Goal: Task Accomplishment & Management: Use online tool/utility

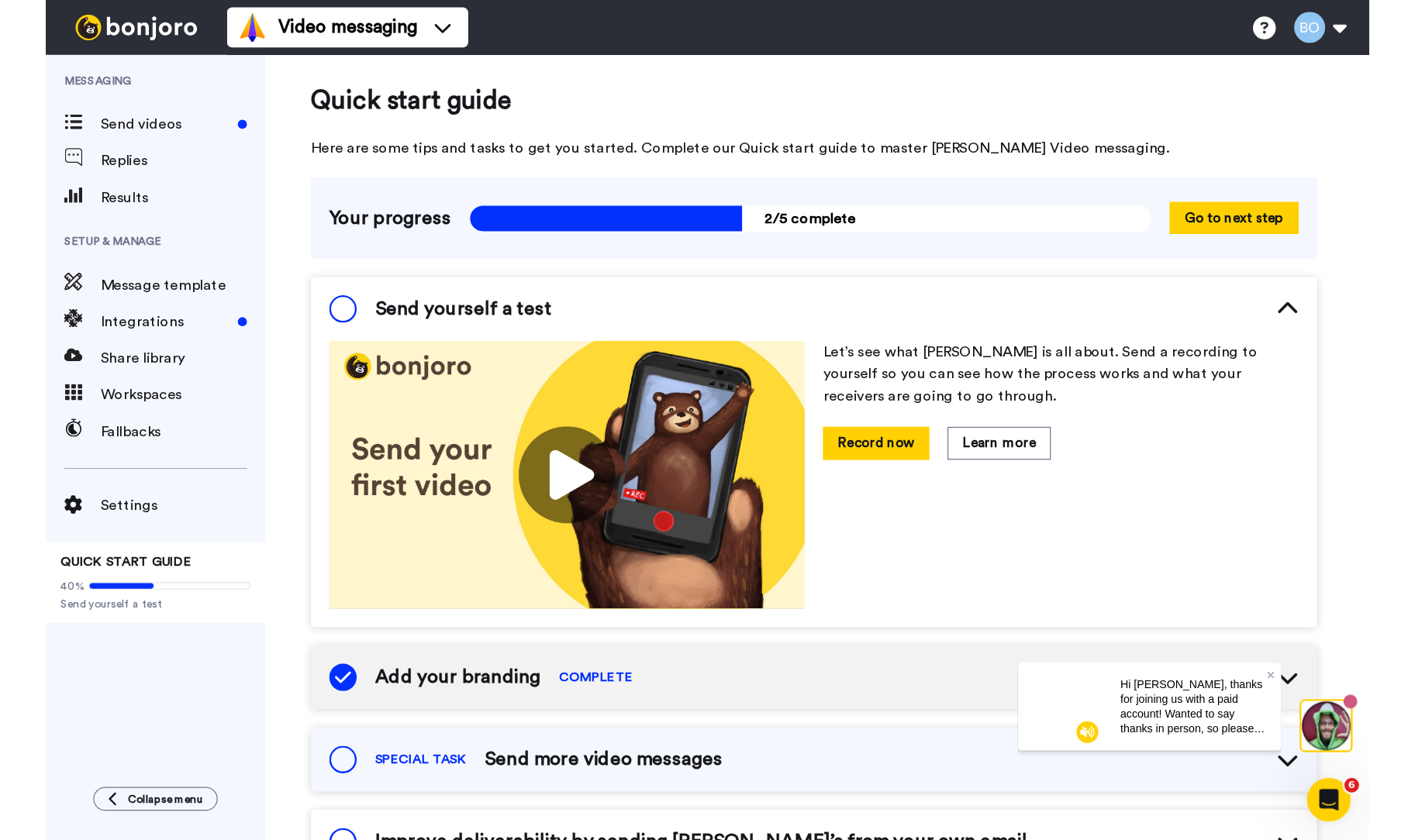
scroll to position [4, 0]
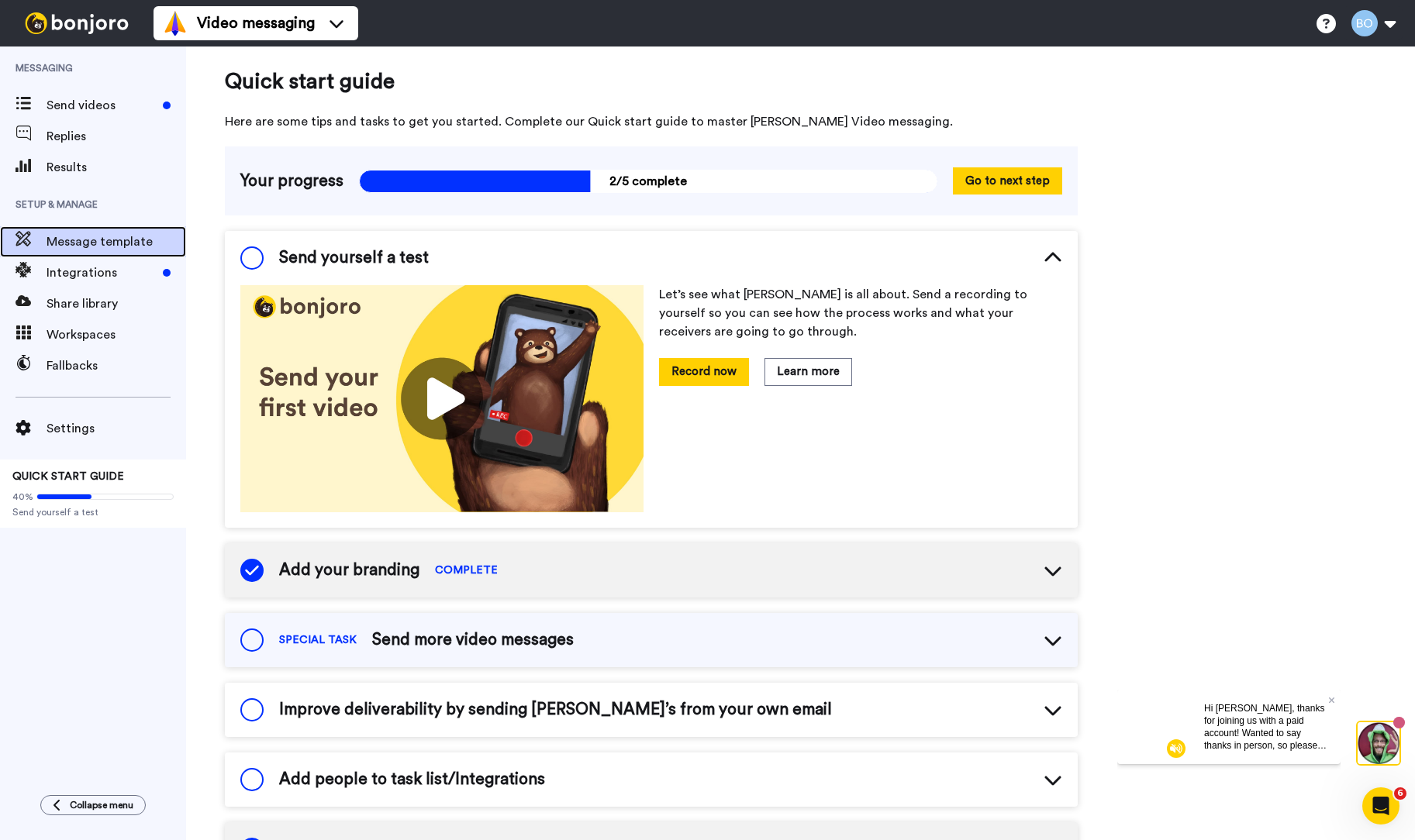
click at [87, 239] on span "Message template" at bounding box center [117, 241] width 140 height 18
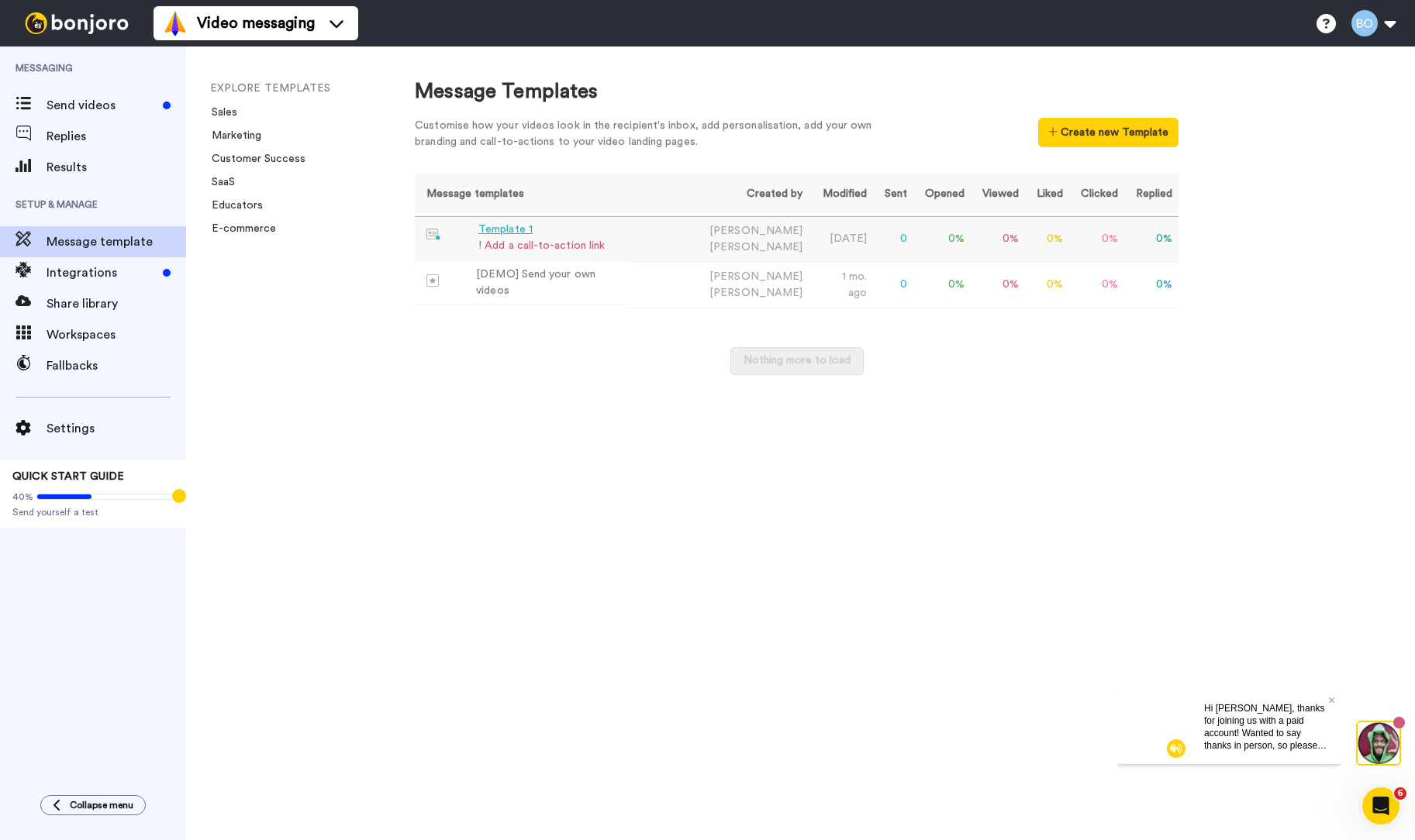
click at [525, 245] on div "! Add a call-to-action link" at bounding box center [541, 245] width 126 height 16
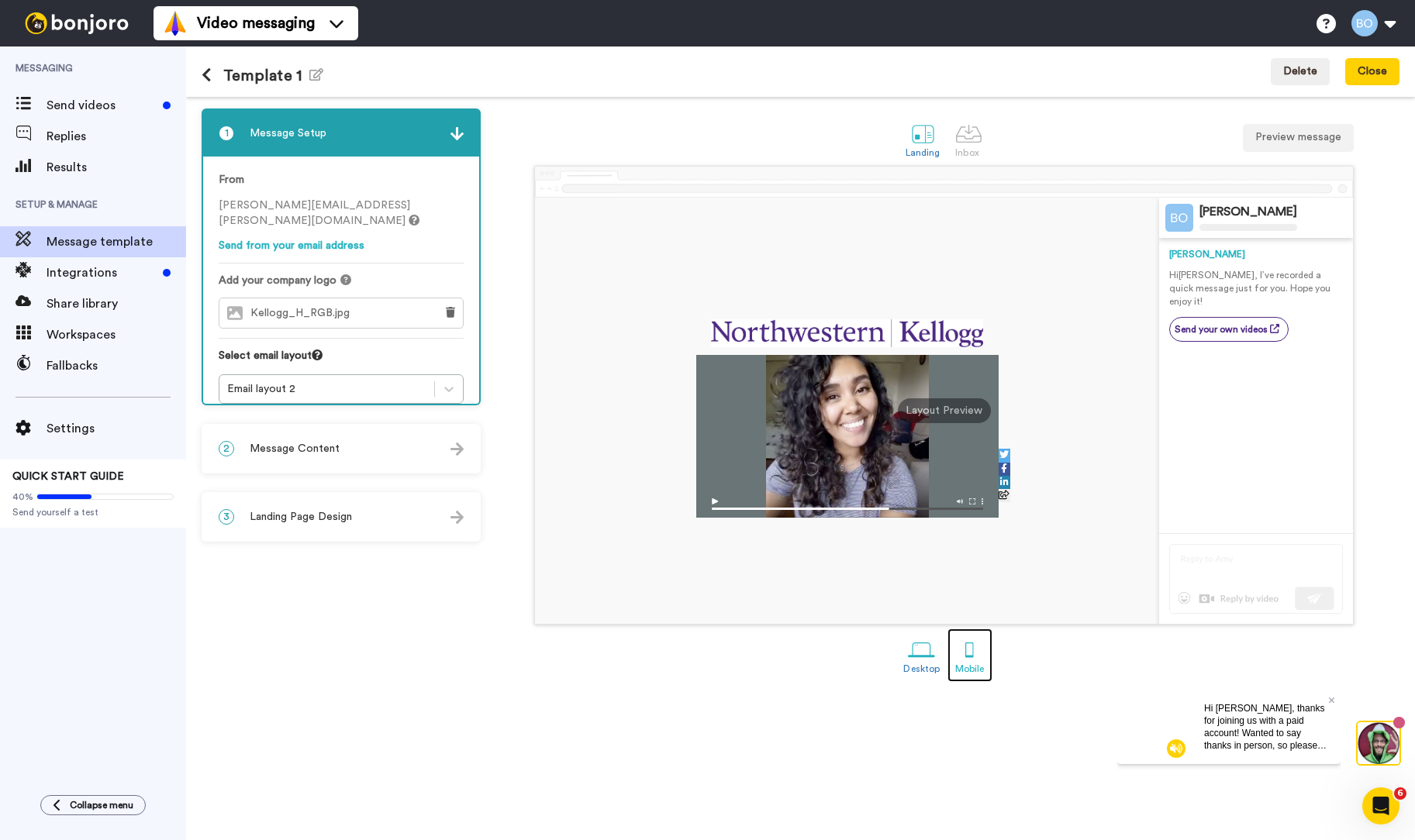
click at [967, 669] on div "Mobile" at bounding box center [970, 669] width 29 height 11
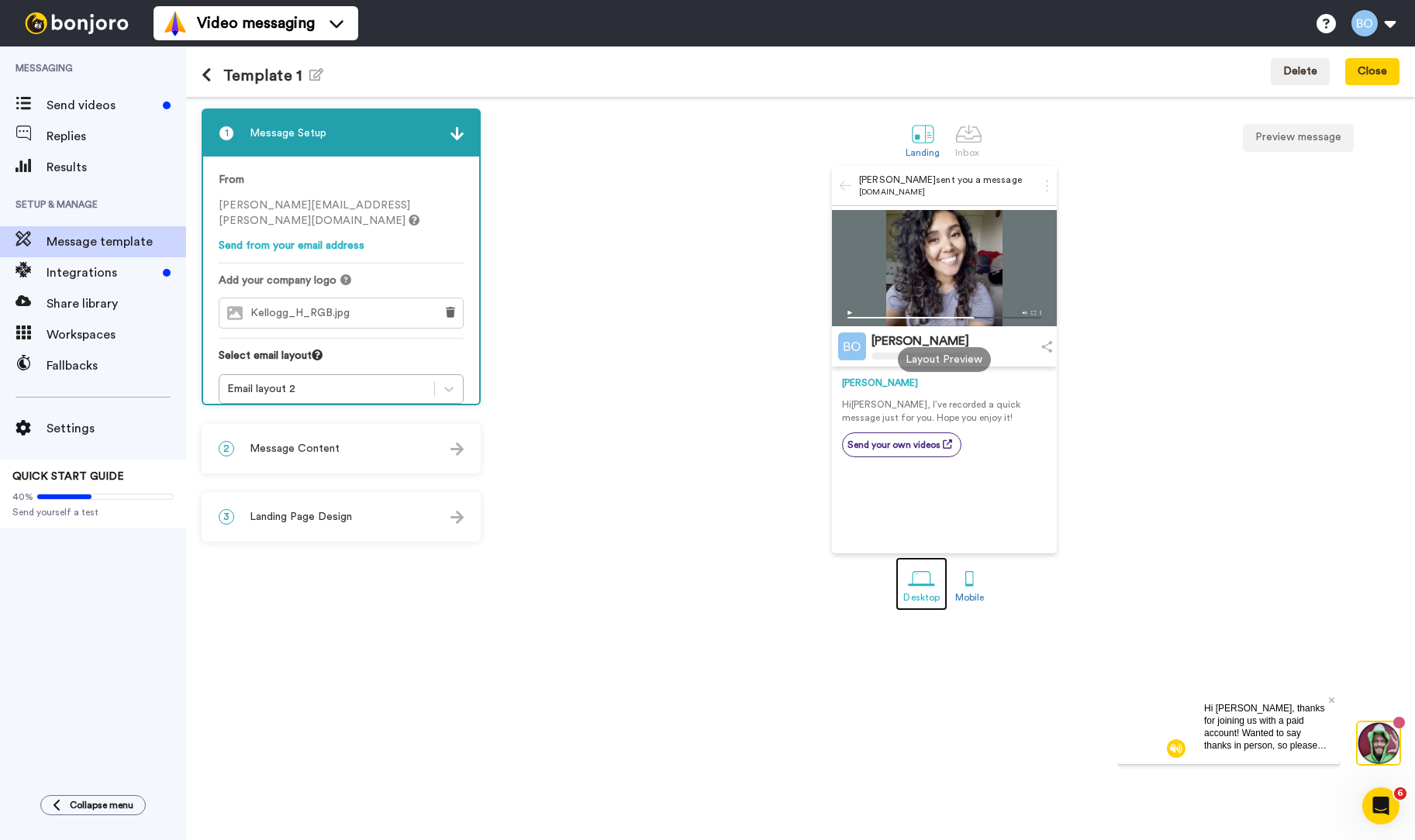
click at [910, 576] on div at bounding box center [922, 579] width 27 height 27
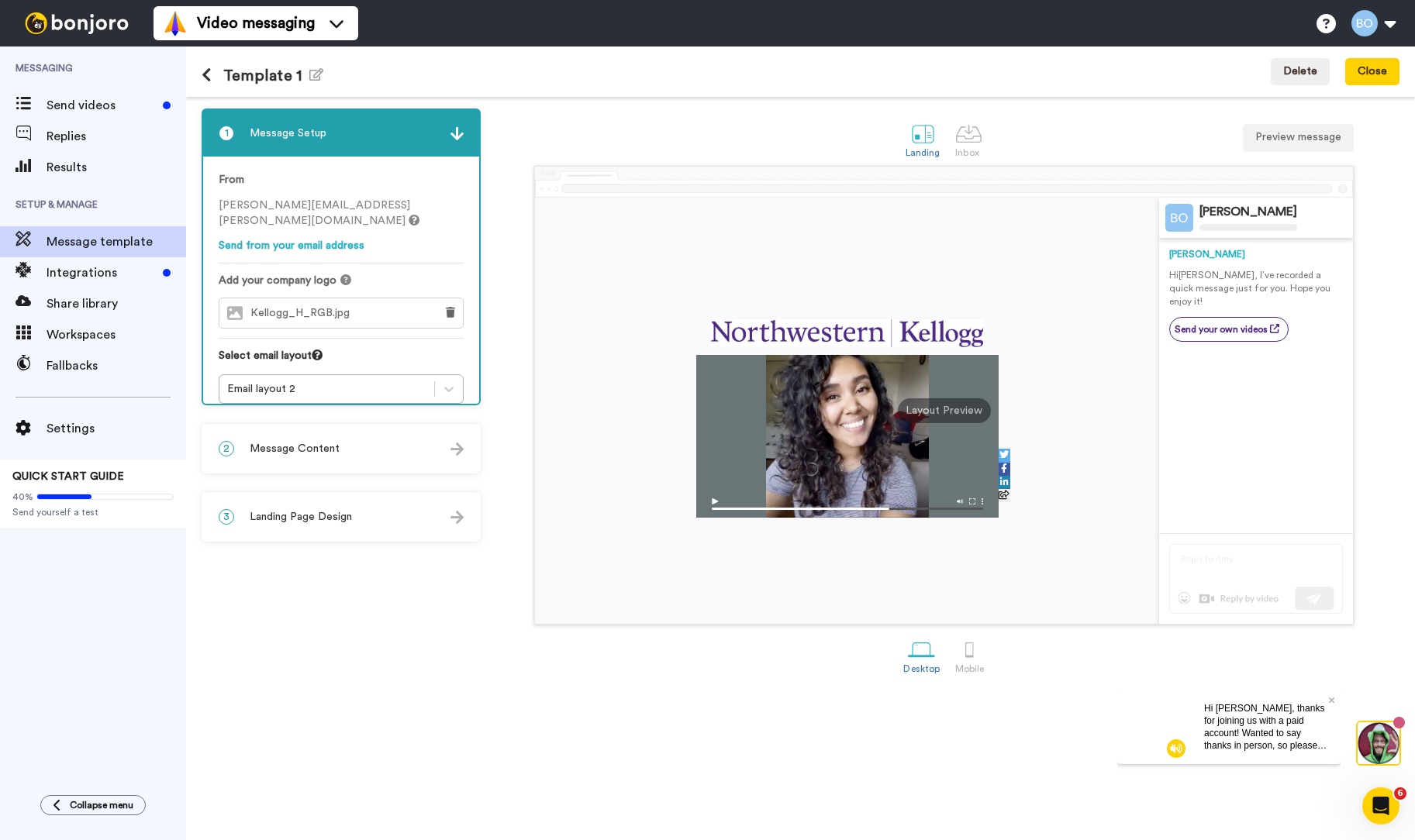
click at [329, 457] on div "2 Message Content" at bounding box center [341, 448] width 276 height 47
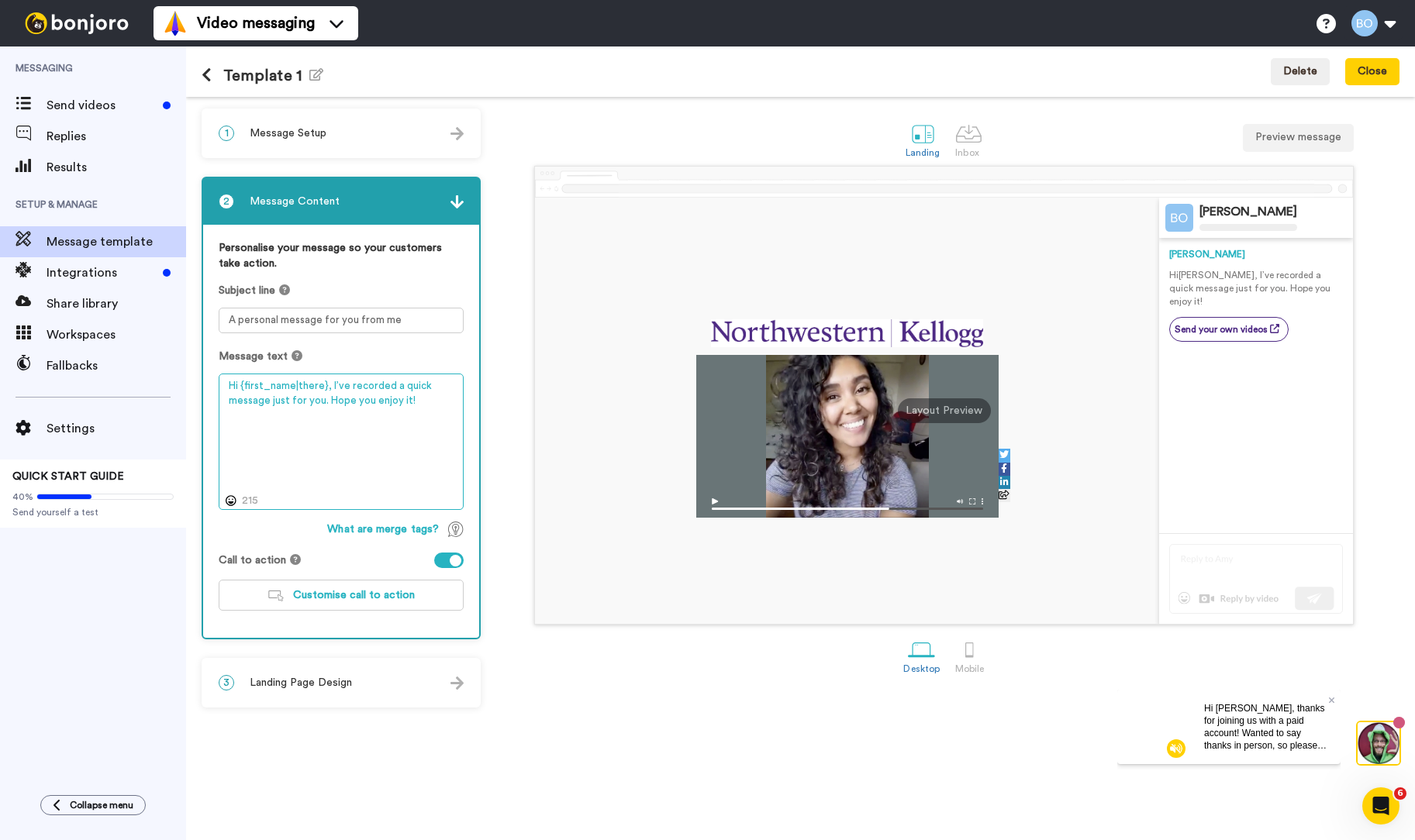
click at [329, 457] on textarea "Hi {first_name|there}, I’ve recorded a quick message just for you. Hope you enj…" at bounding box center [341, 442] width 245 height 136
click at [421, 589] on button "Customise call to action" at bounding box center [341, 595] width 245 height 31
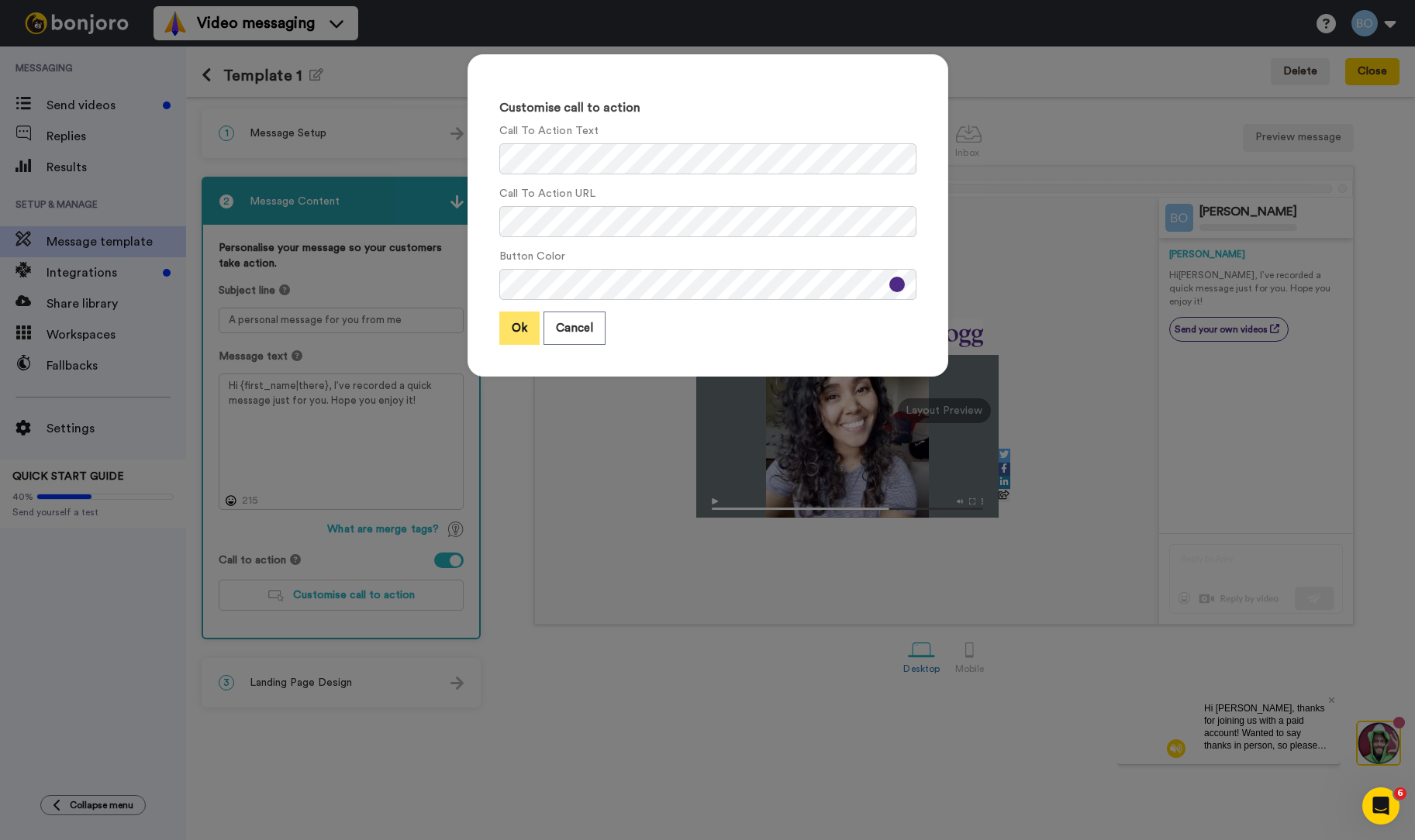
click at [513, 331] on button "Ok" at bounding box center [519, 328] width 40 height 34
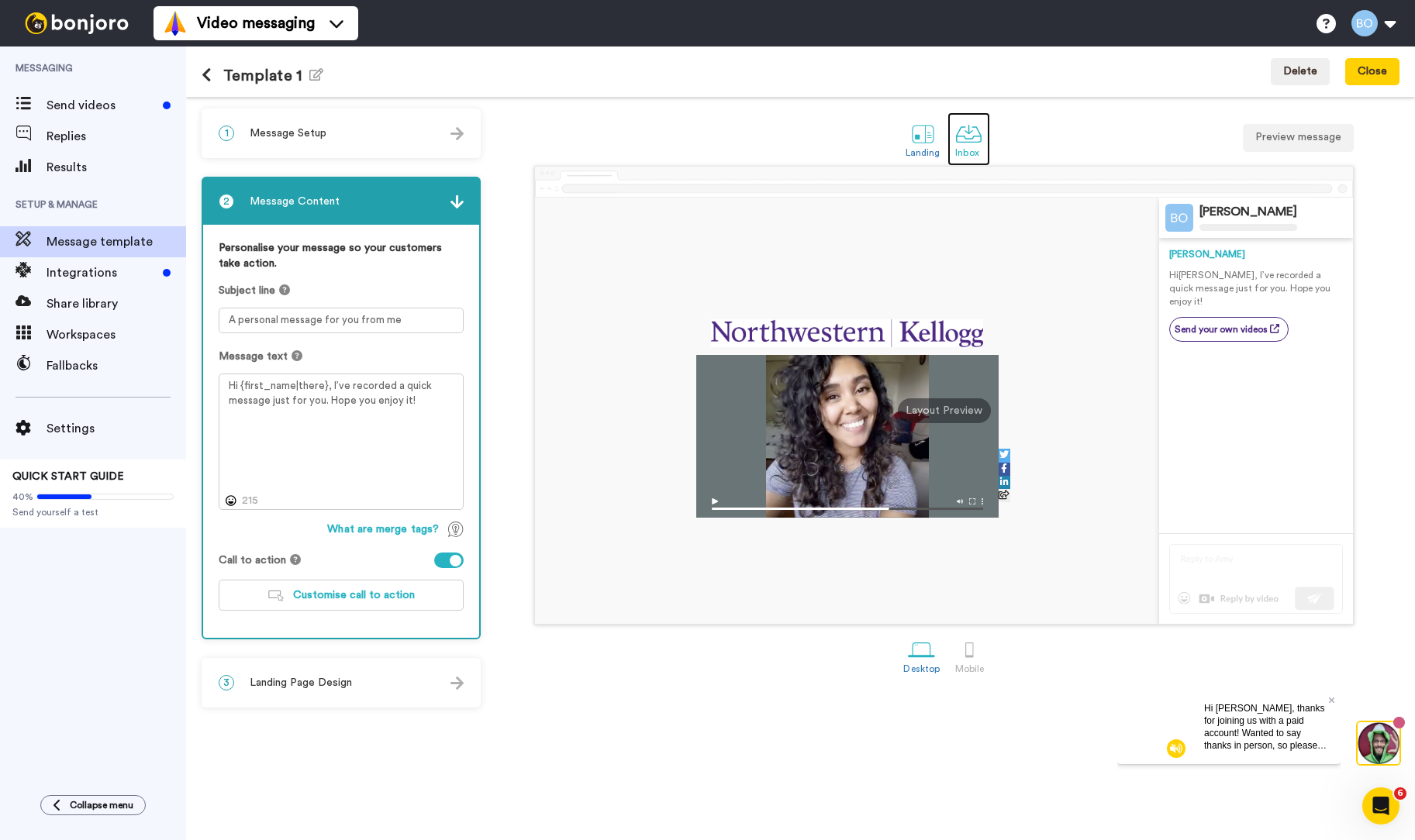
click at [970, 135] on div at bounding box center [969, 133] width 27 height 27
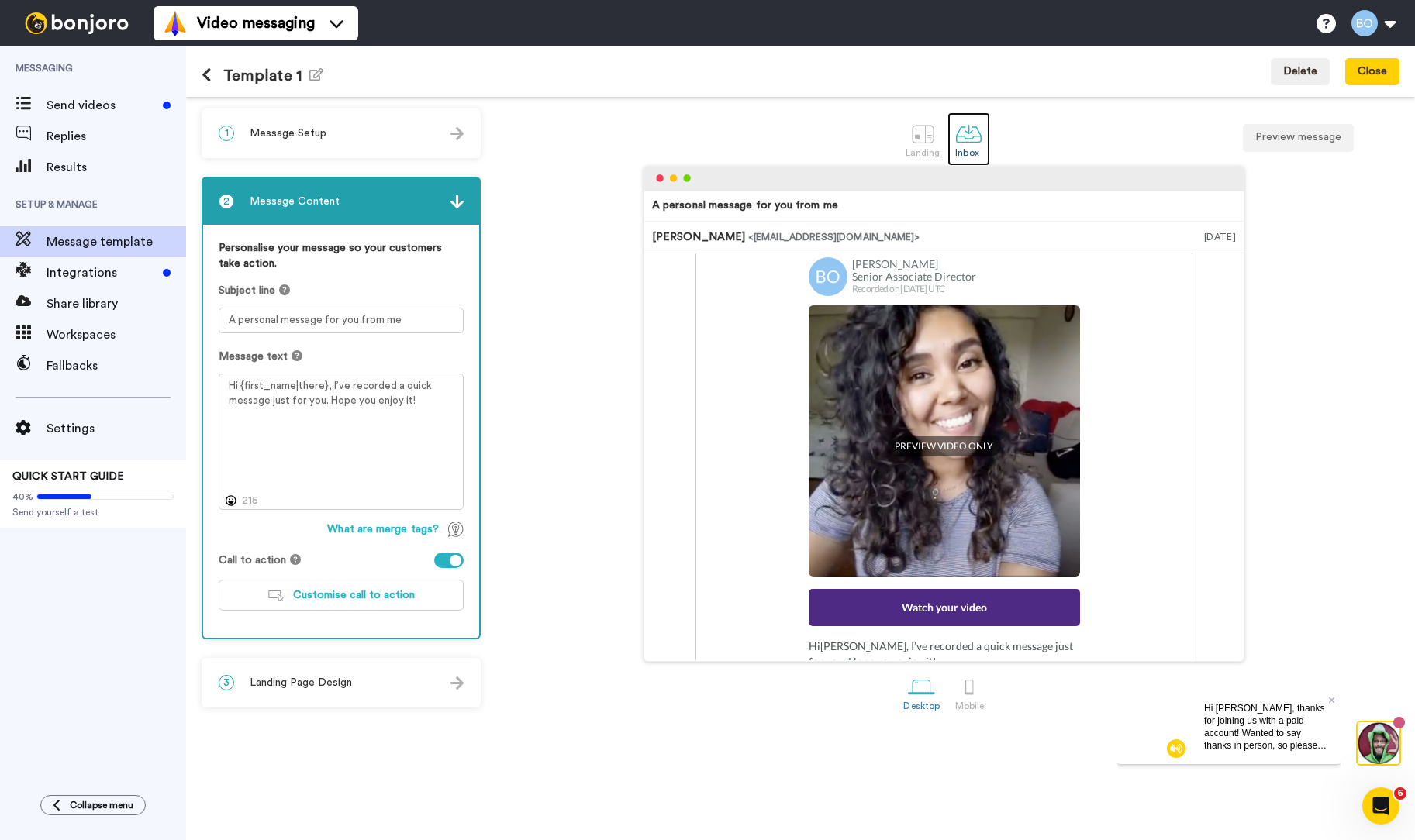
scroll to position [238, 0]
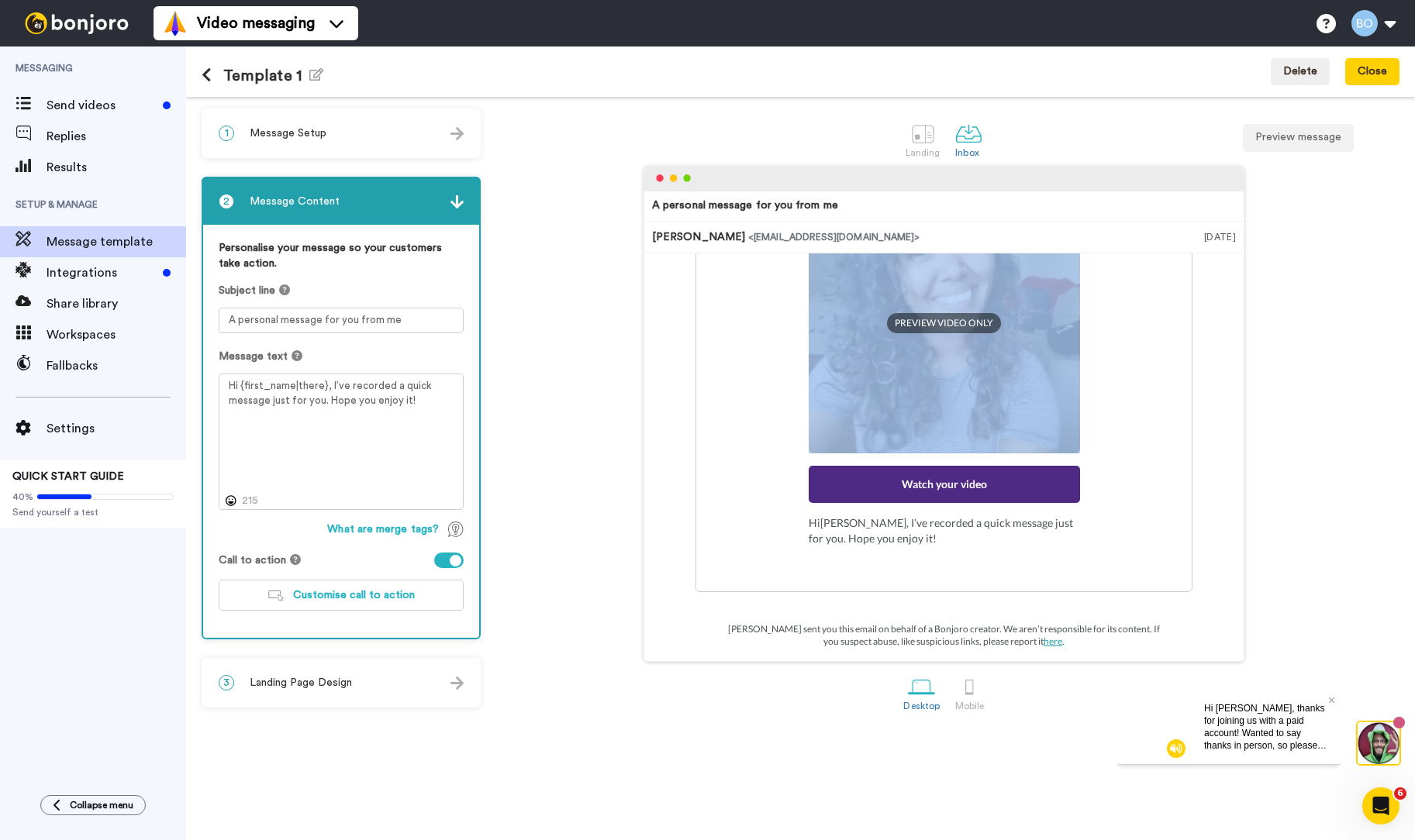
drag, startPoint x: 975, startPoint y: 476, endPoint x: 965, endPoint y: 387, distance: 89.6
click at [965, 387] on div "Bridget OBrien Senior Associate Director Recorded on 16 Sep UTC PREVIEW VIDEO O…" at bounding box center [944, 344] width 271 height 420
click at [967, 692] on div at bounding box center [970, 687] width 27 height 27
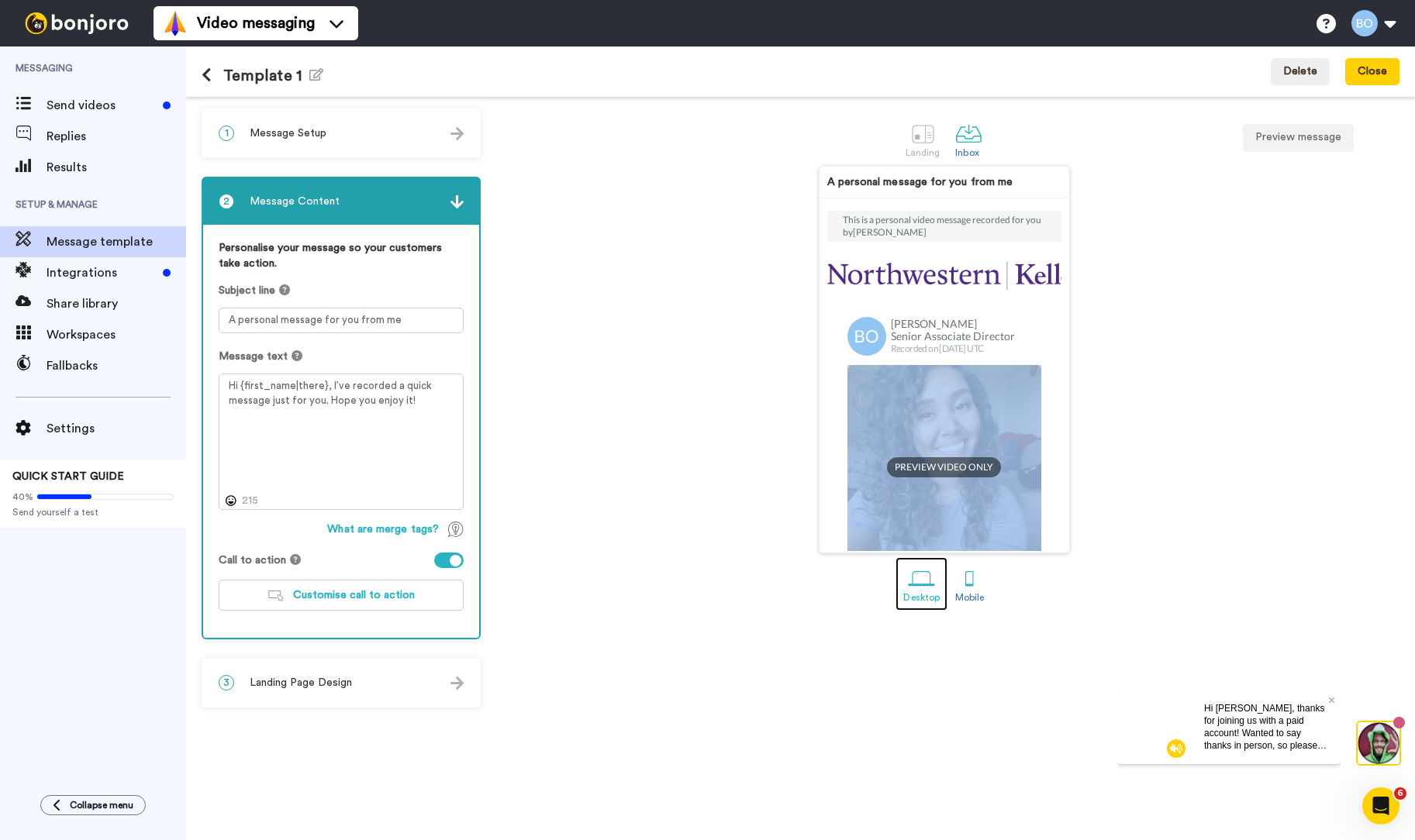
click at [917, 597] on div "Desktop" at bounding box center [922, 597] width 36 height 11
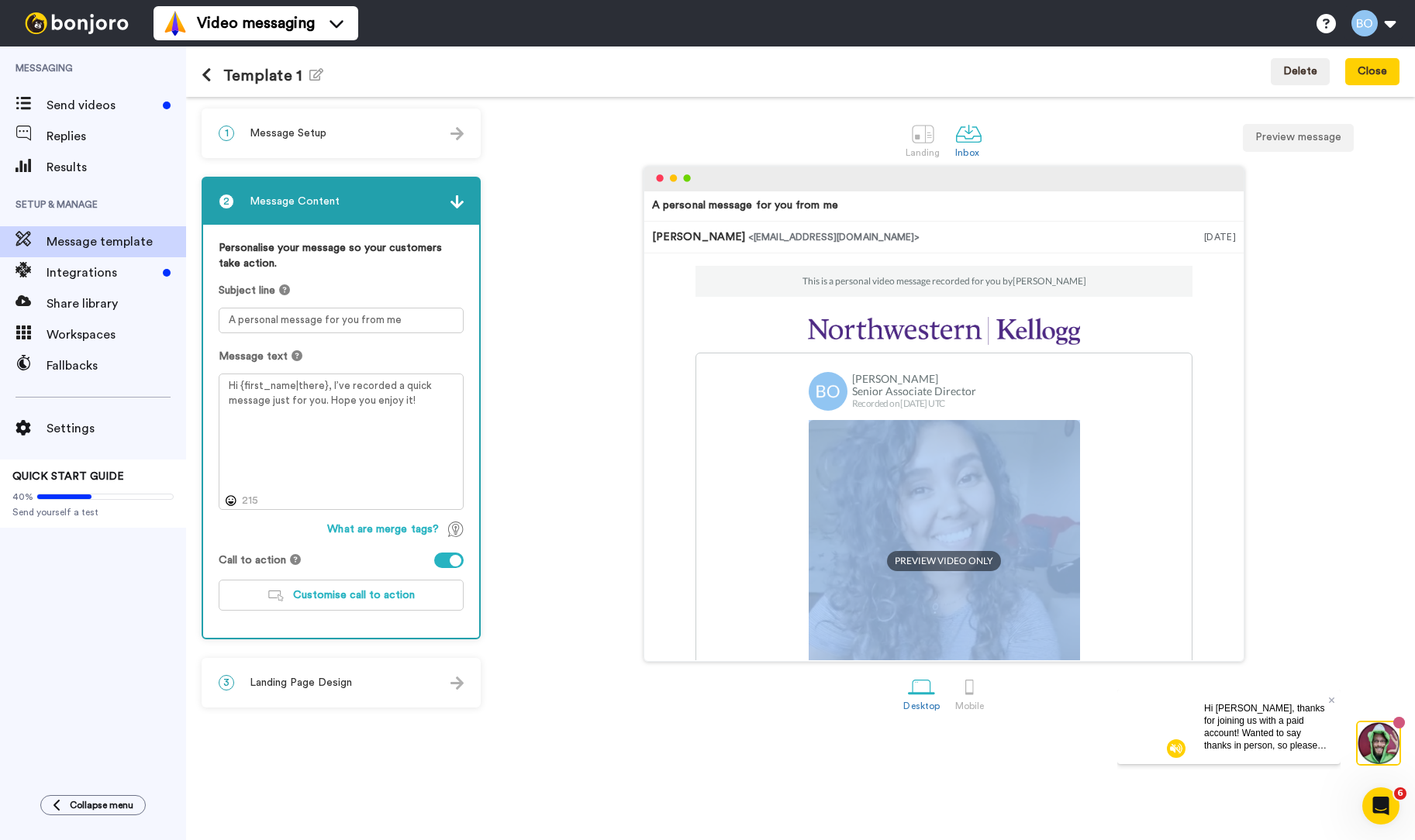
click at [877, 323] on img at bounding box center [944, 330] width 272 height 28
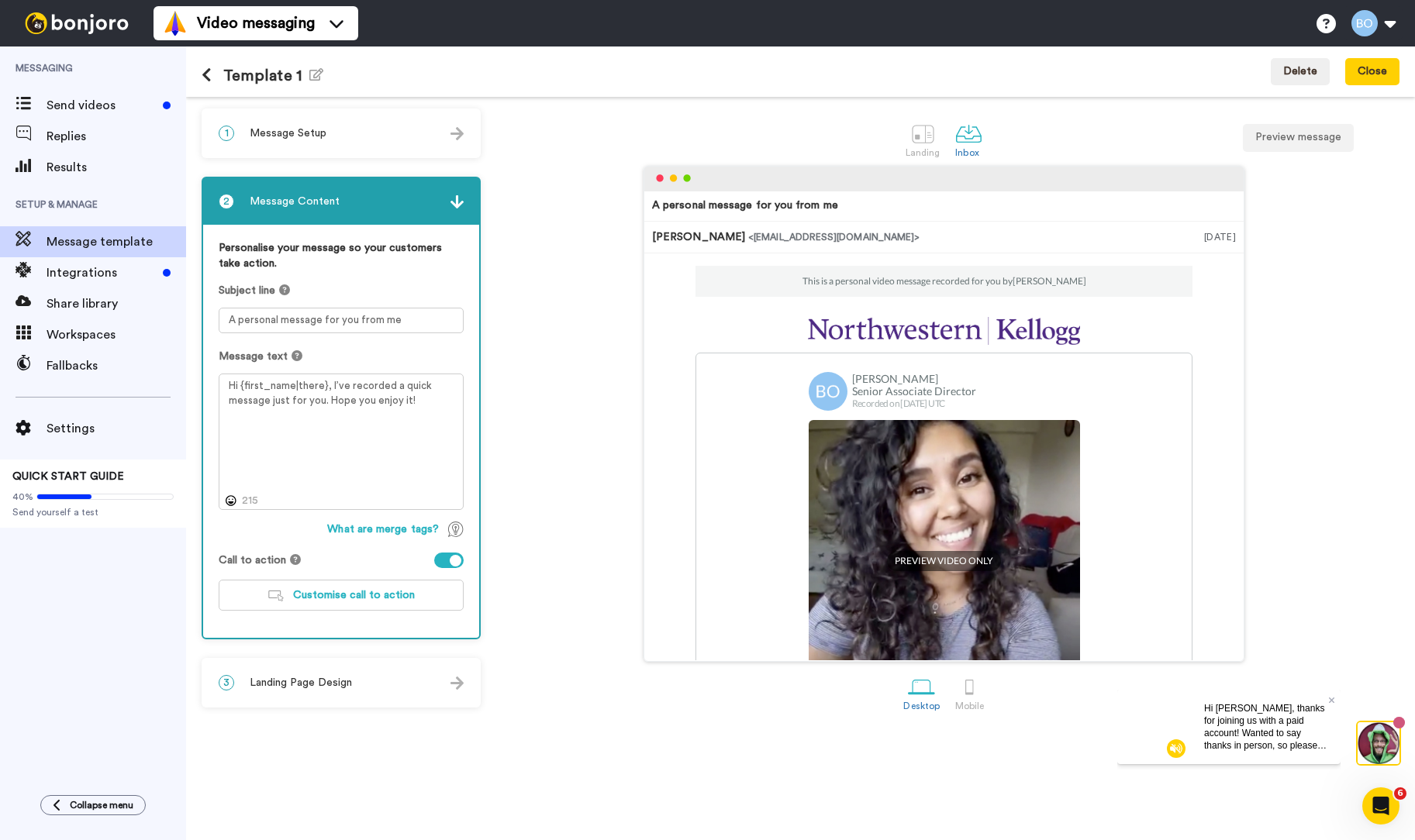
click at [445, 128] on div "1 Message Setup" at bounding box center [341, 133] width 276 height 47
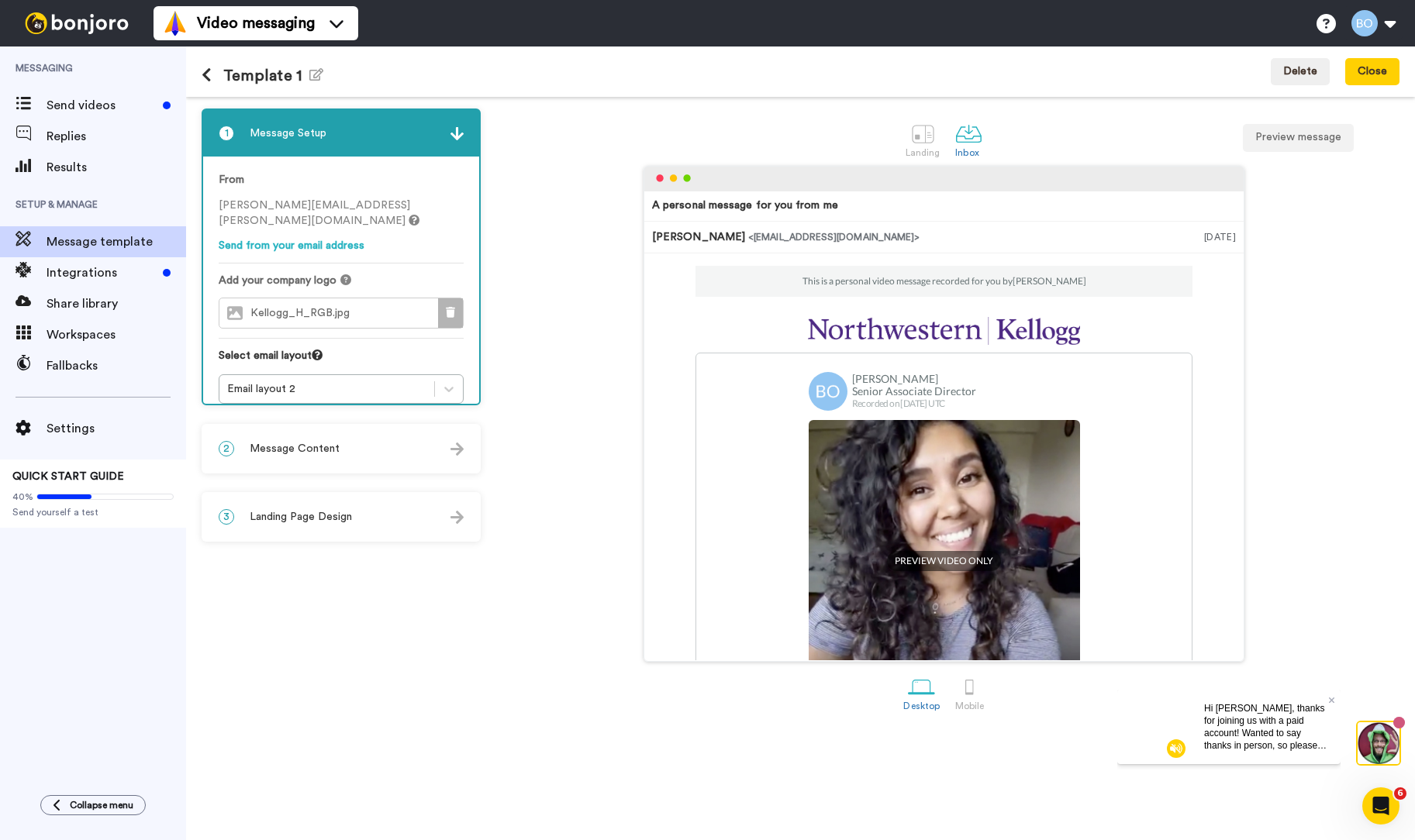
click at [446, 306] on icon at bounding box center [450, 311] width 10 height 11
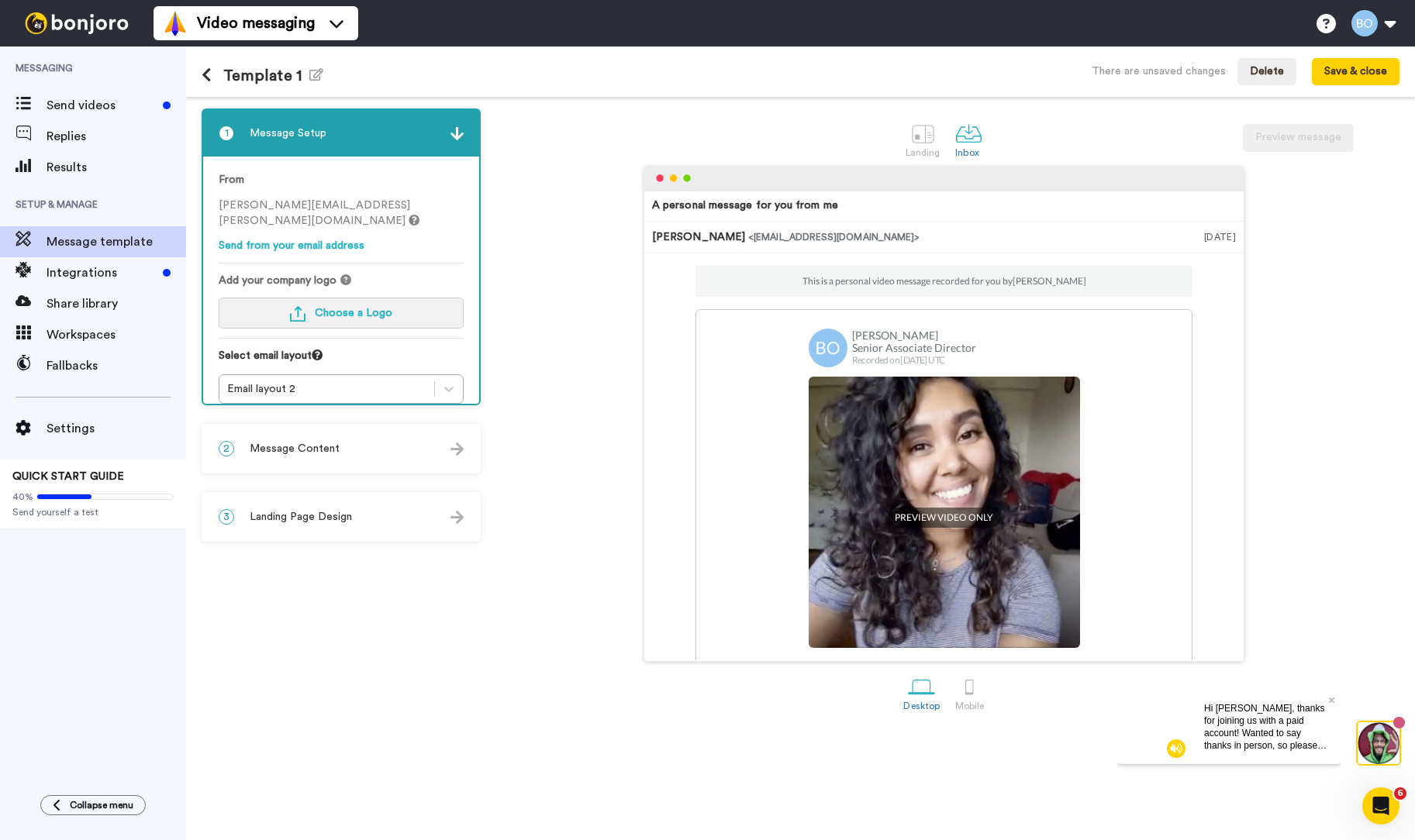
click at [323, 307] on span "Choose a Logo" at bounding box center [354, 312] width 78 height 11
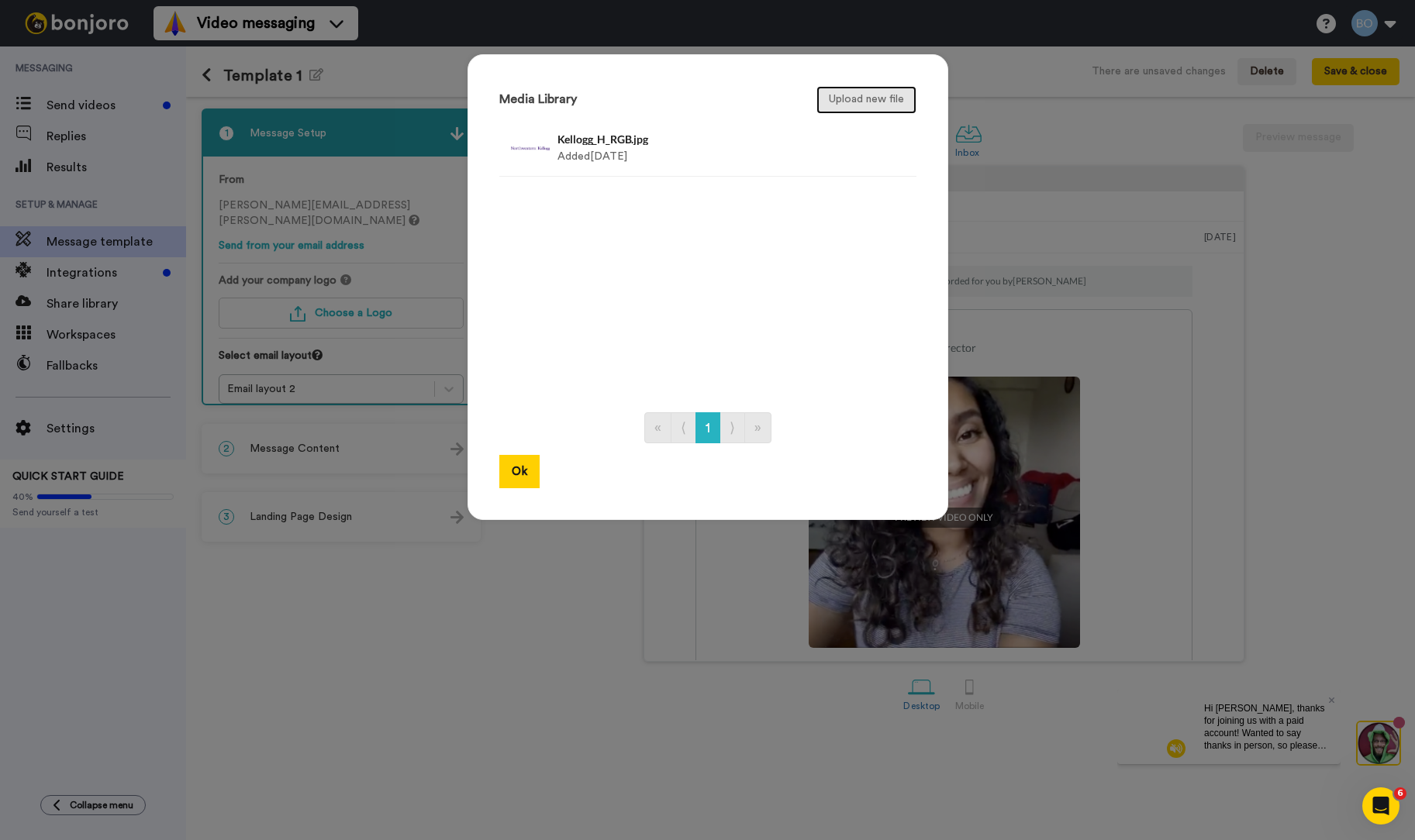
click at [847, 103] on button "Upload new file" at bounding box center [866, 100] width 100 height 28
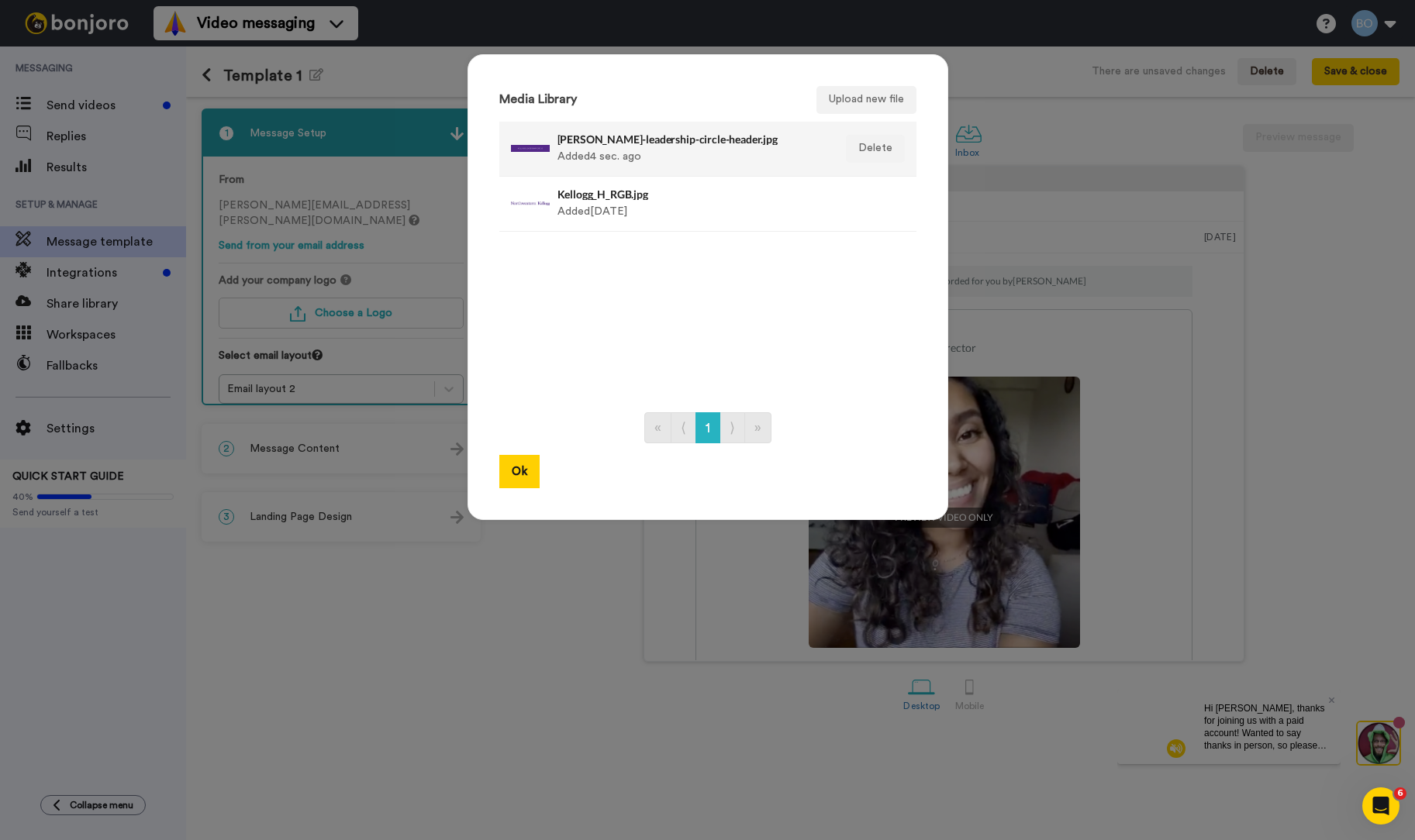
click at [664, 137] on h4 "kellogg-leadership-circle-header.jpg" at bounding box center [691, 139] width 267 height 11
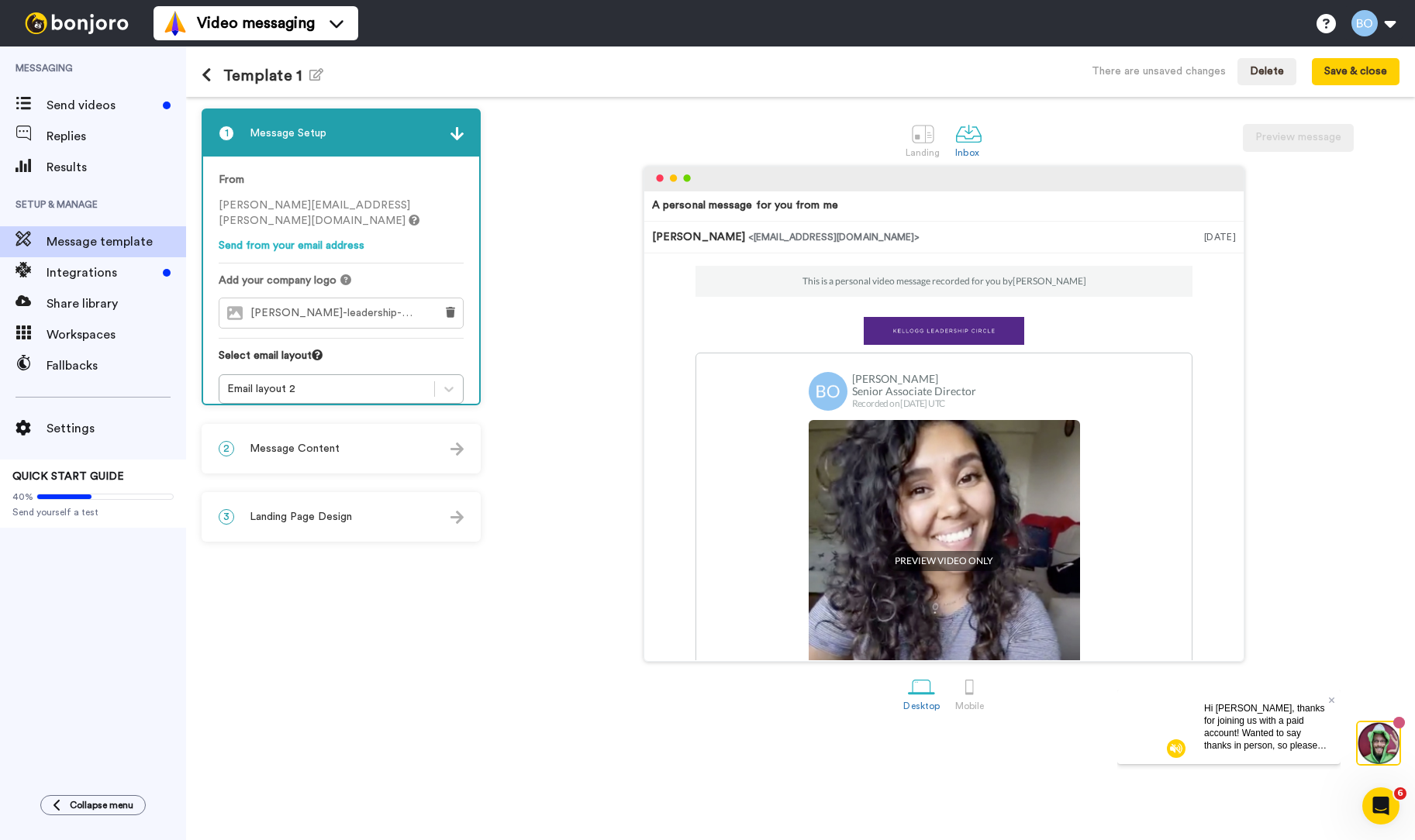
click at [921, 329] on img at bounding box center [945, 330] width 161 height 28
click at [462, 300] on button at bounding box center [450, 313] width 25 height 30
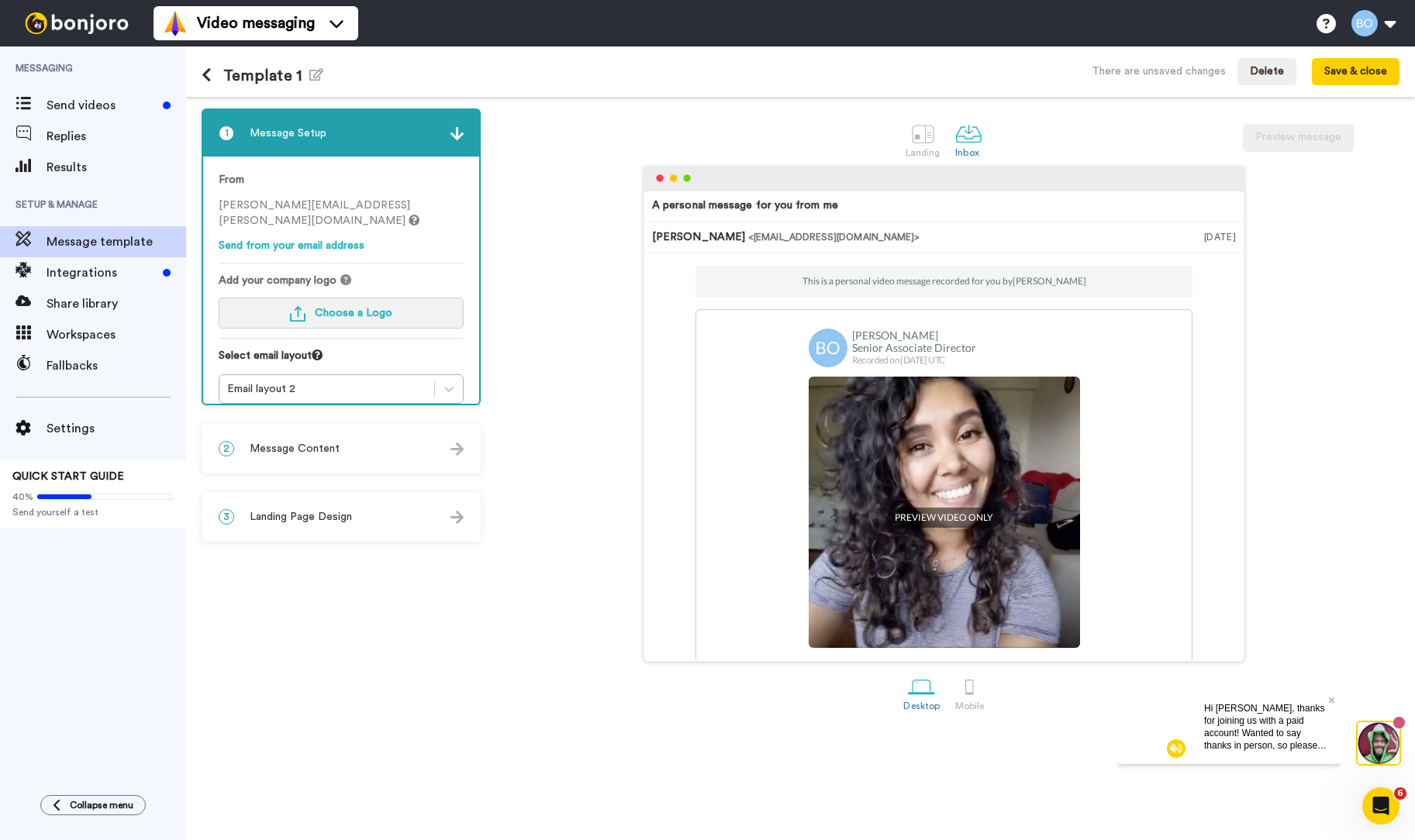
click at [359, 307] on span "Choose a Logo" at bounding box center [354, 312] width 78 height 11
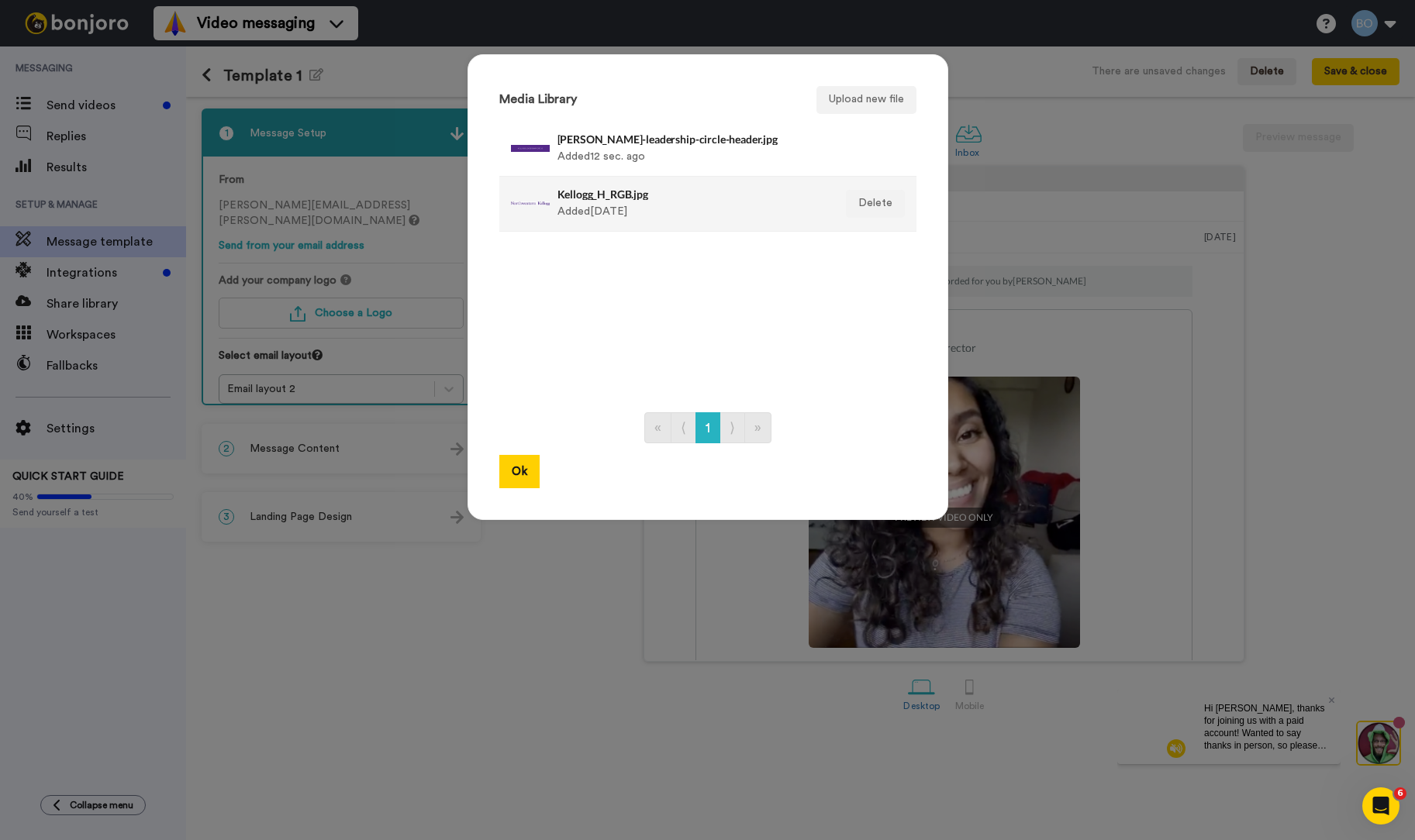
click at [676, 220] on div "Kellogg_H_RGB.jpg Added 3 days ago" at bounding box center [691, 204] width 267 height 38
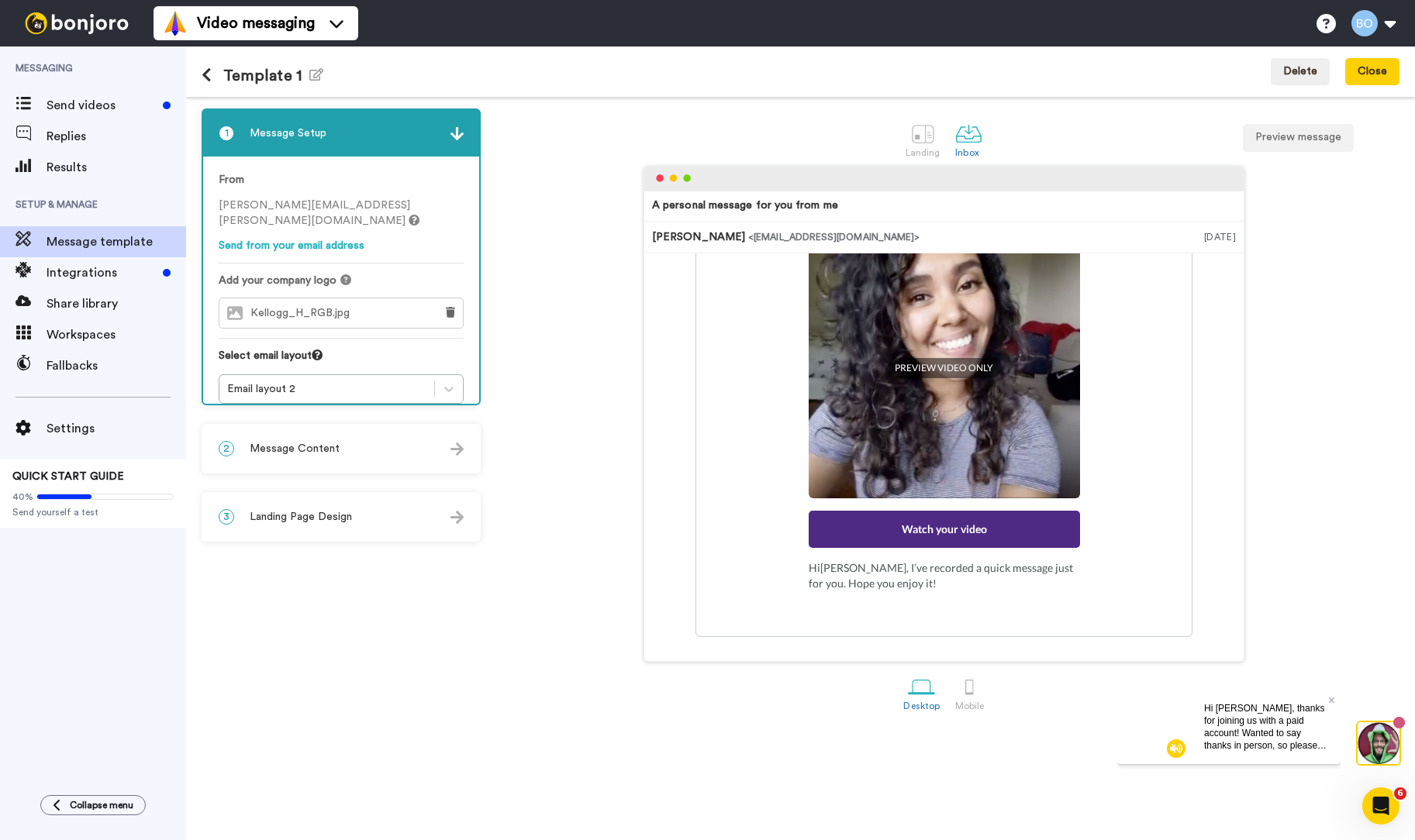
scroll to position [238, 0]
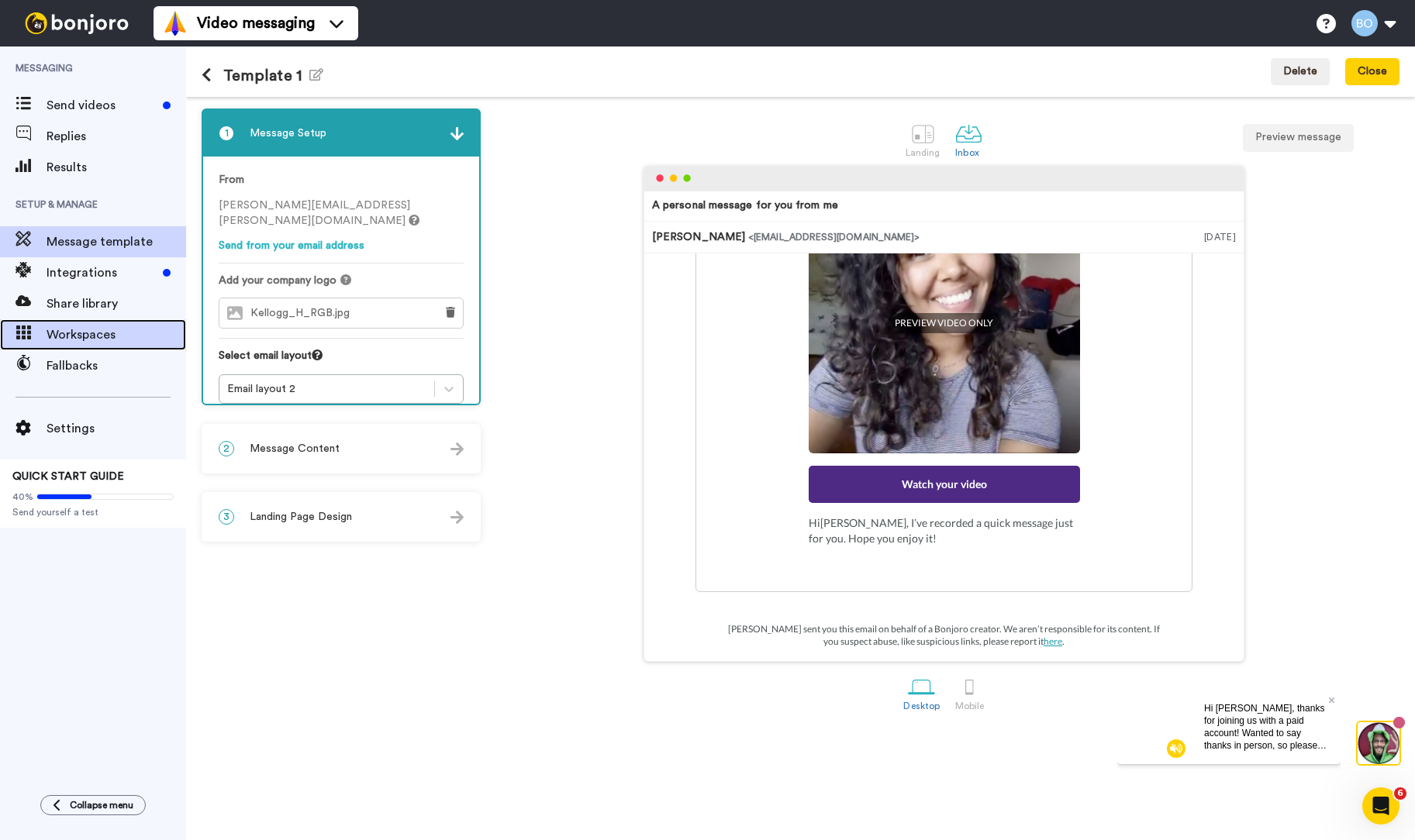
click at [102, 343] on span "Workspaces" at bounding box center [117, 334] width 140 height 18
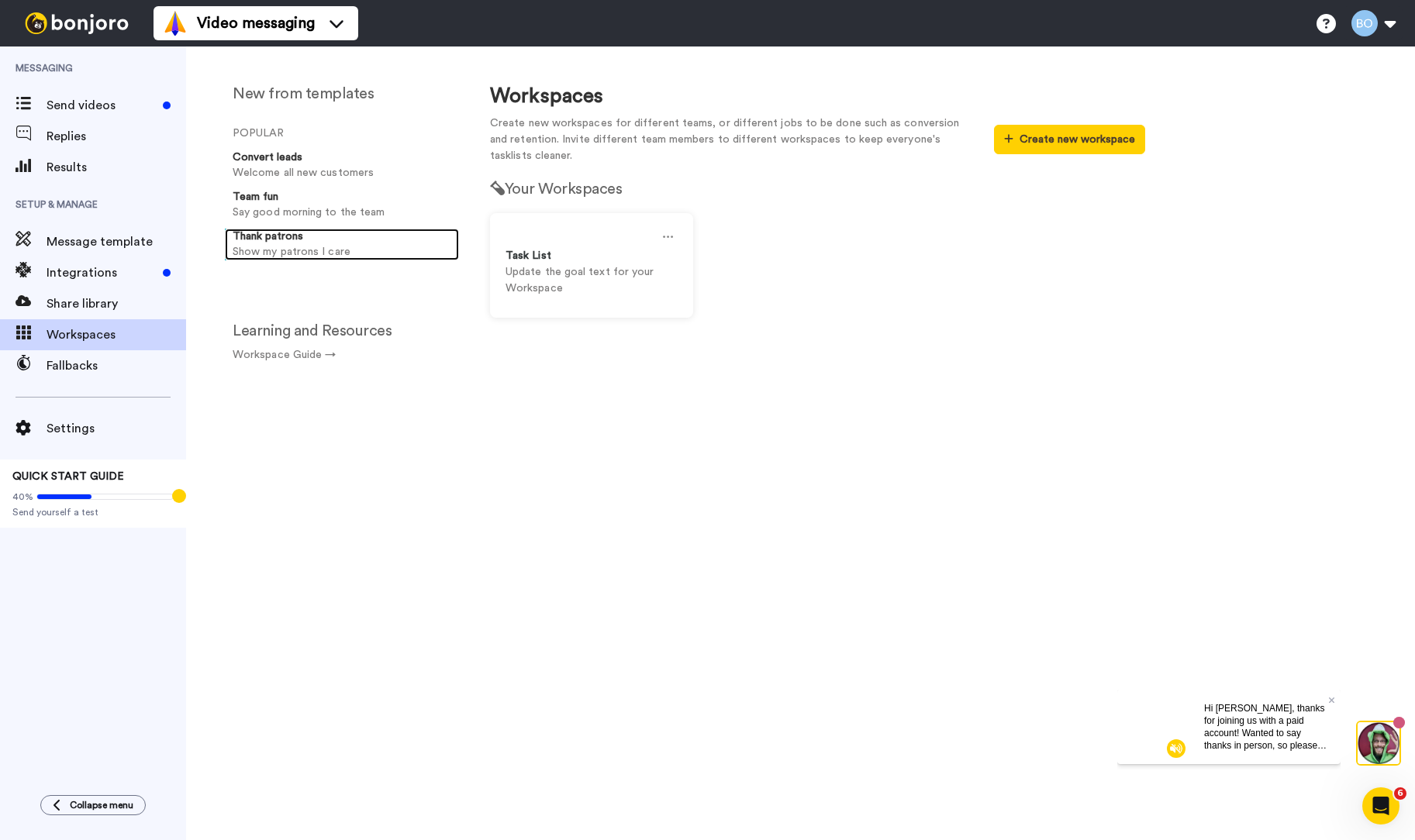
click at [296, 255] on p "Show my patrons I care" at bounding box center [343, 252] width 220 height 16
select select "Retention"
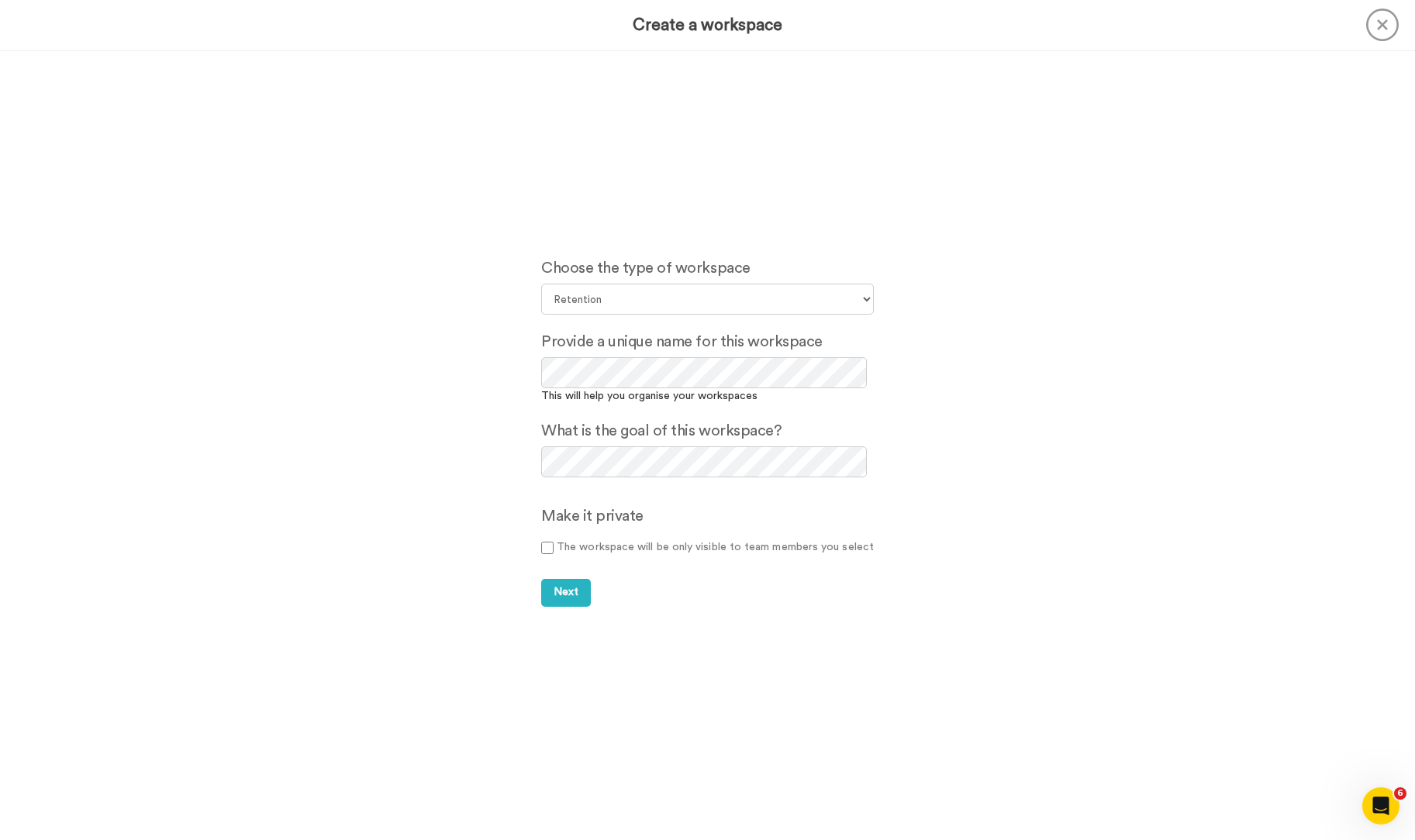
click at [1401, 18] on div "Create a workspace" at bounding box center [707, 25] width 1415 height 51
click at [1386, 28] on icon at bounding box center [1382, 25] width 33 height 33
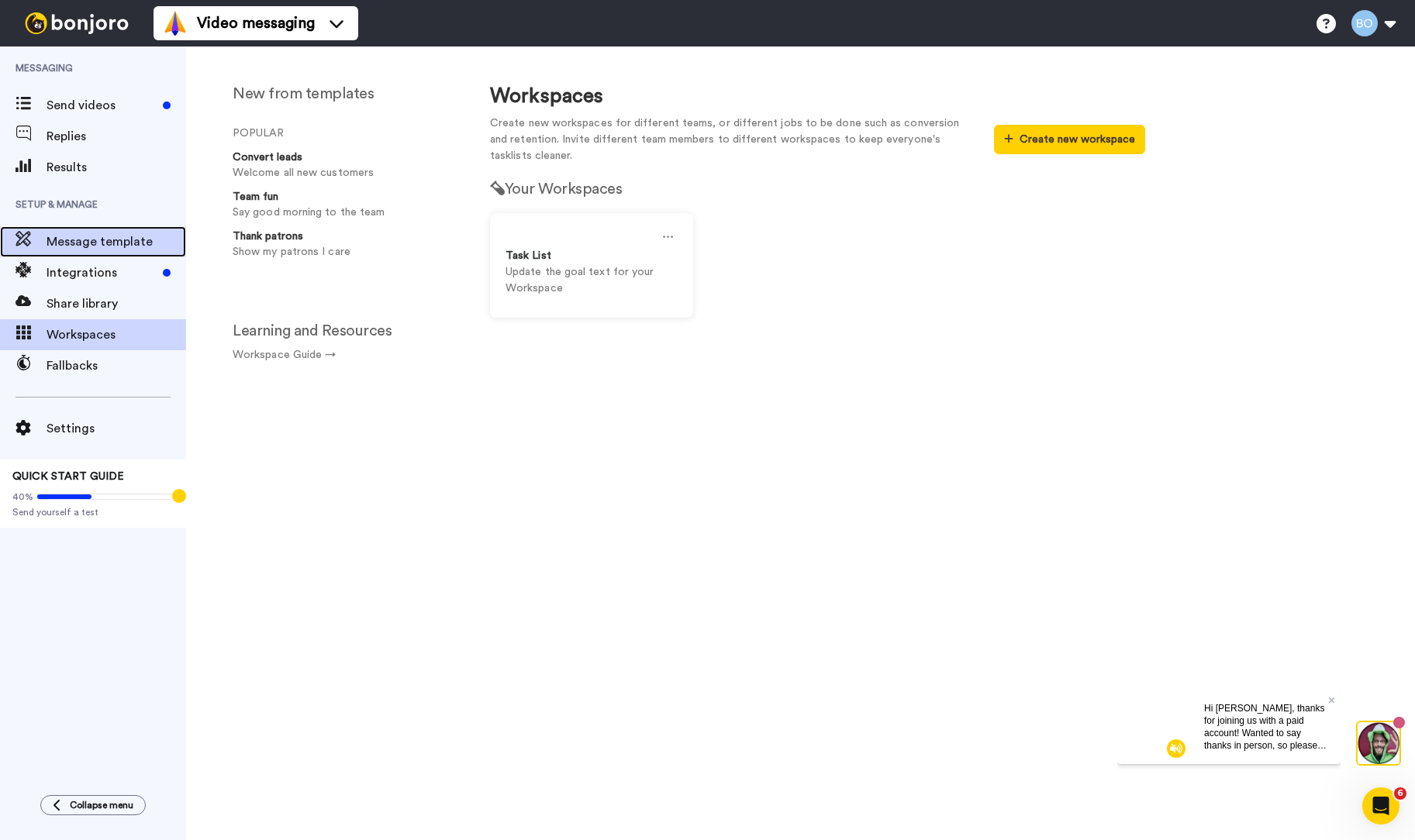
click at [75, 249] on span "Message template" at bounding box center [117, 241] width 140 height 18
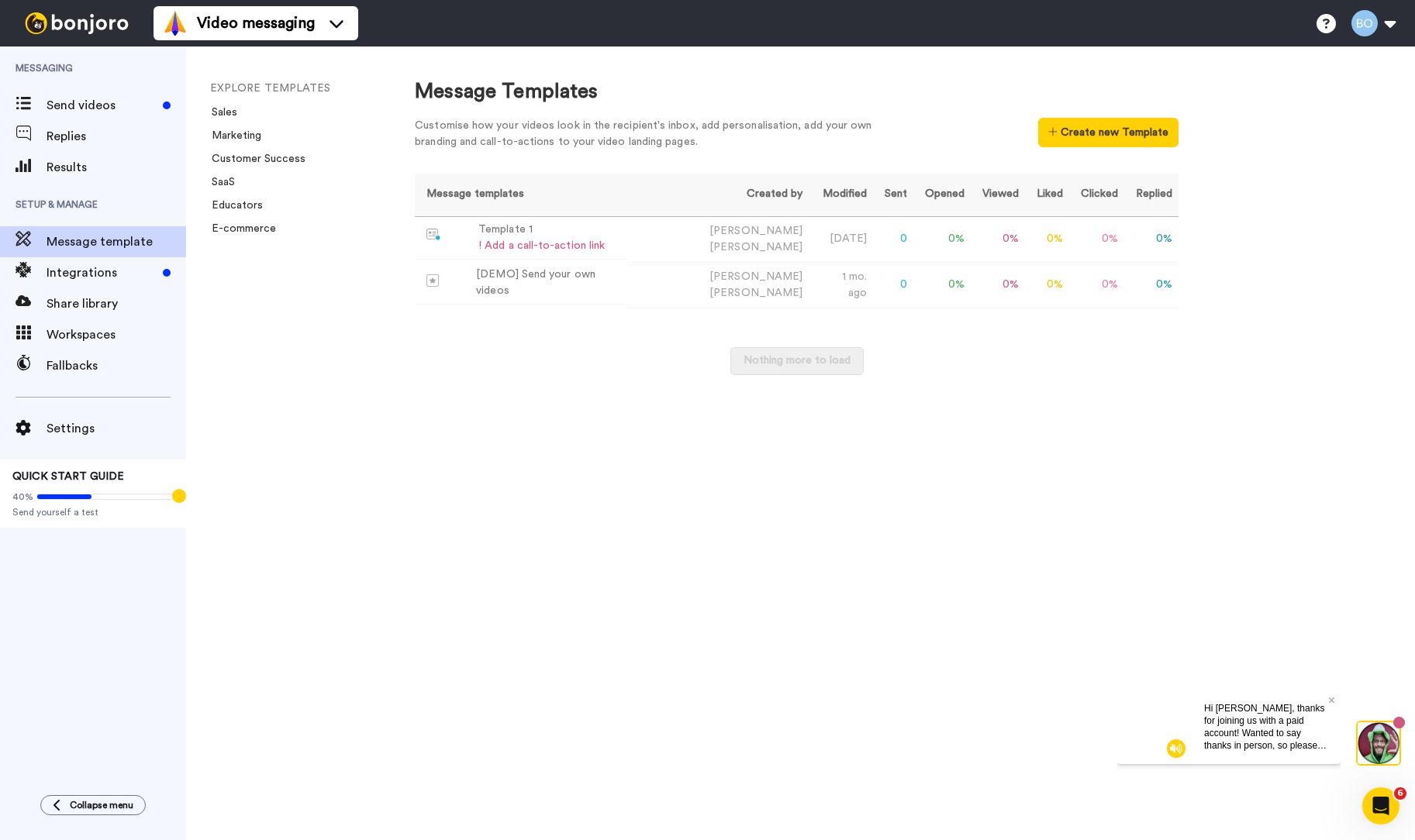
drag, startPoint x: 1324, startPoint y: 254, endPoint x: 1352, endPoint y: 155, distance: 102.9
click at [1326, 250] on div "Message Templates Customise how your videos look in the recipient's inbox, add …" at bounding box center [900, 443] width 1031 height 794
click at [512, 224] on div "Template 1" at bounding box center [541, 229] width 126 height 16
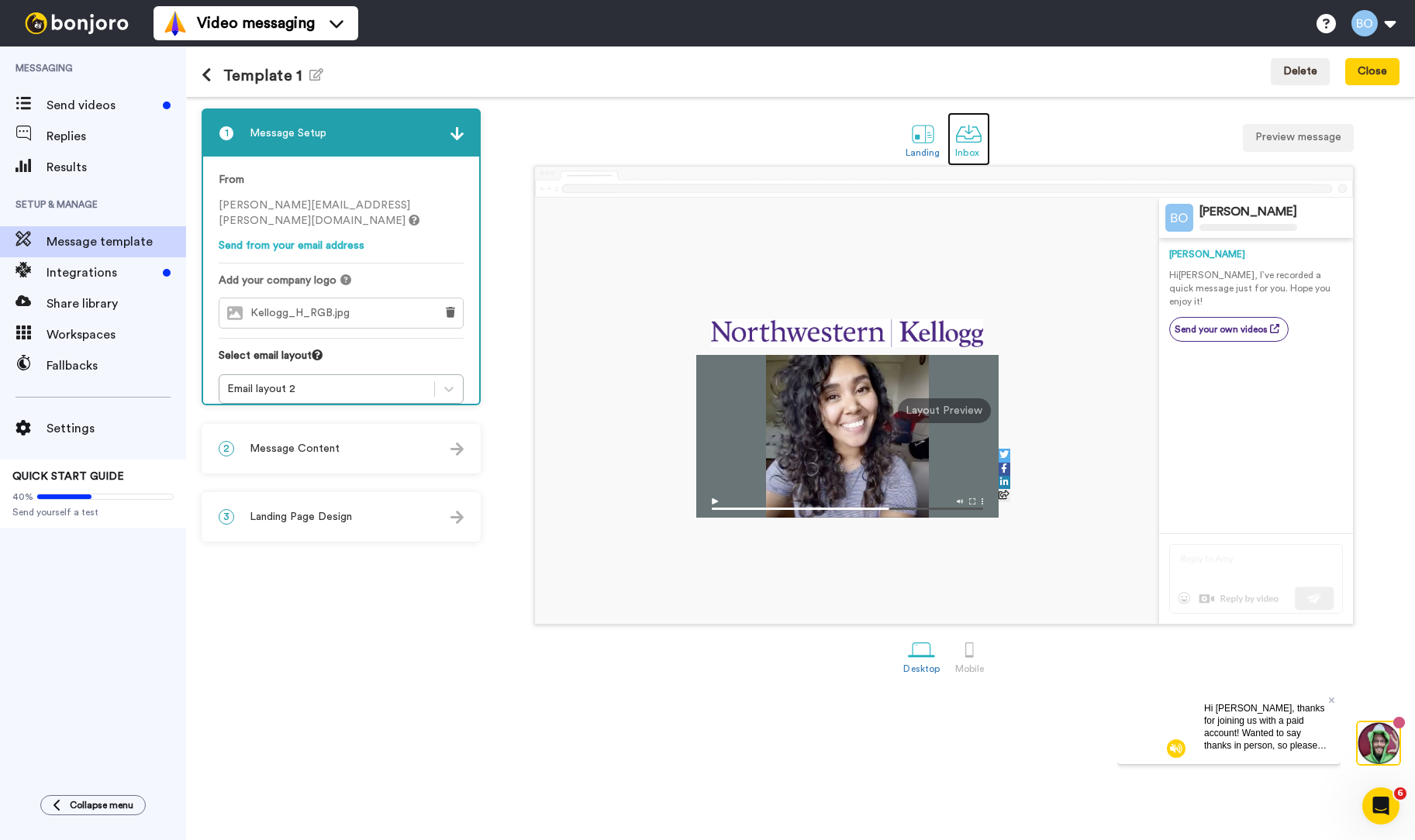
click at [966, 125] on div at bounding box center [969, 133] width 27 height 27
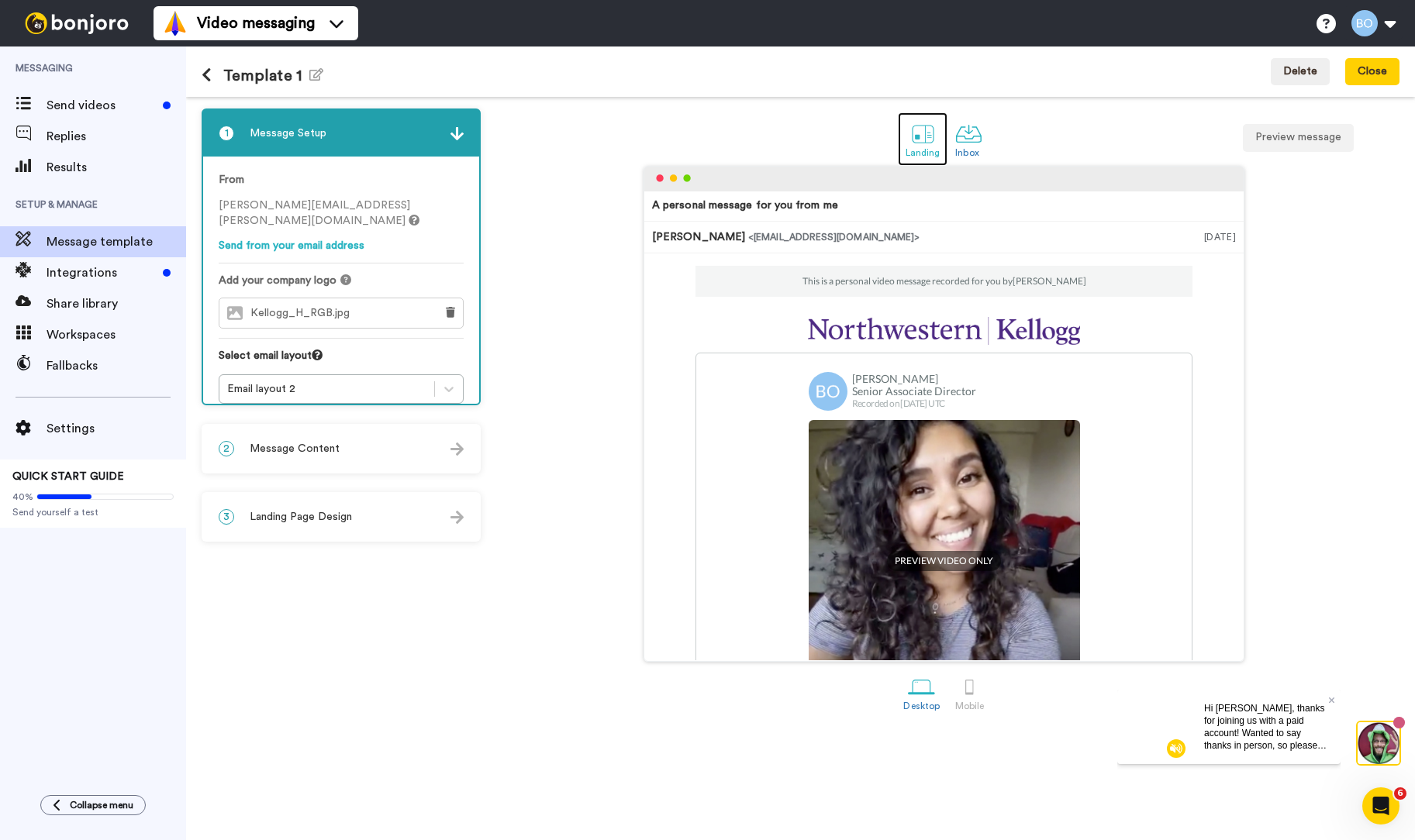
click at [920, 140] on div at bounding box center [923, 133] width 27 height 27
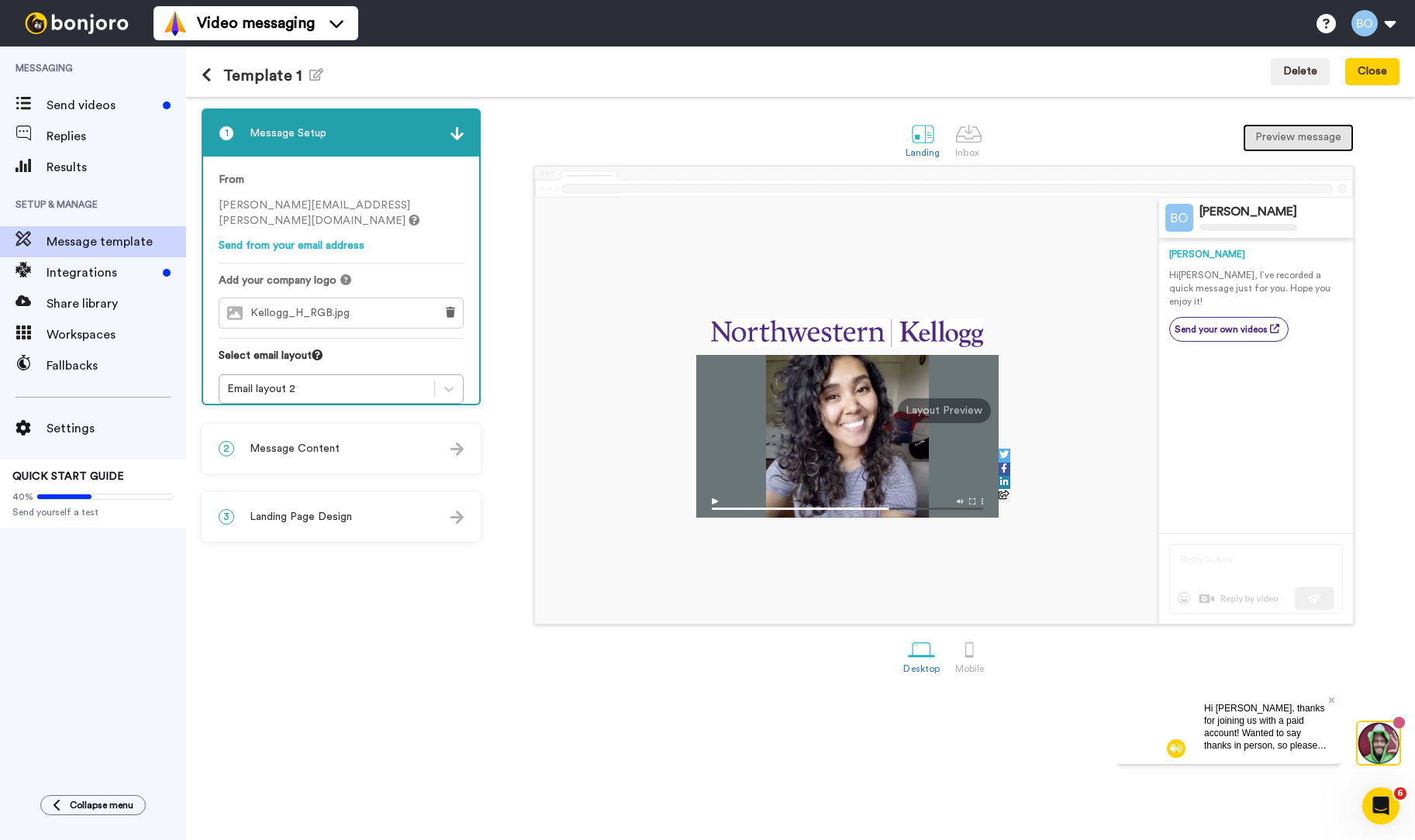
click at [1282, 143] on button "Preview message" at bounding box center [1298, 137] width 111 height 28
drag, startPoint x: 966, startPoint y: 138, endPoint x: 970, endPoint y: 165, distance: 27.3
click at [966, 139] on div at bounding box center [969, 133] width 27 height 27
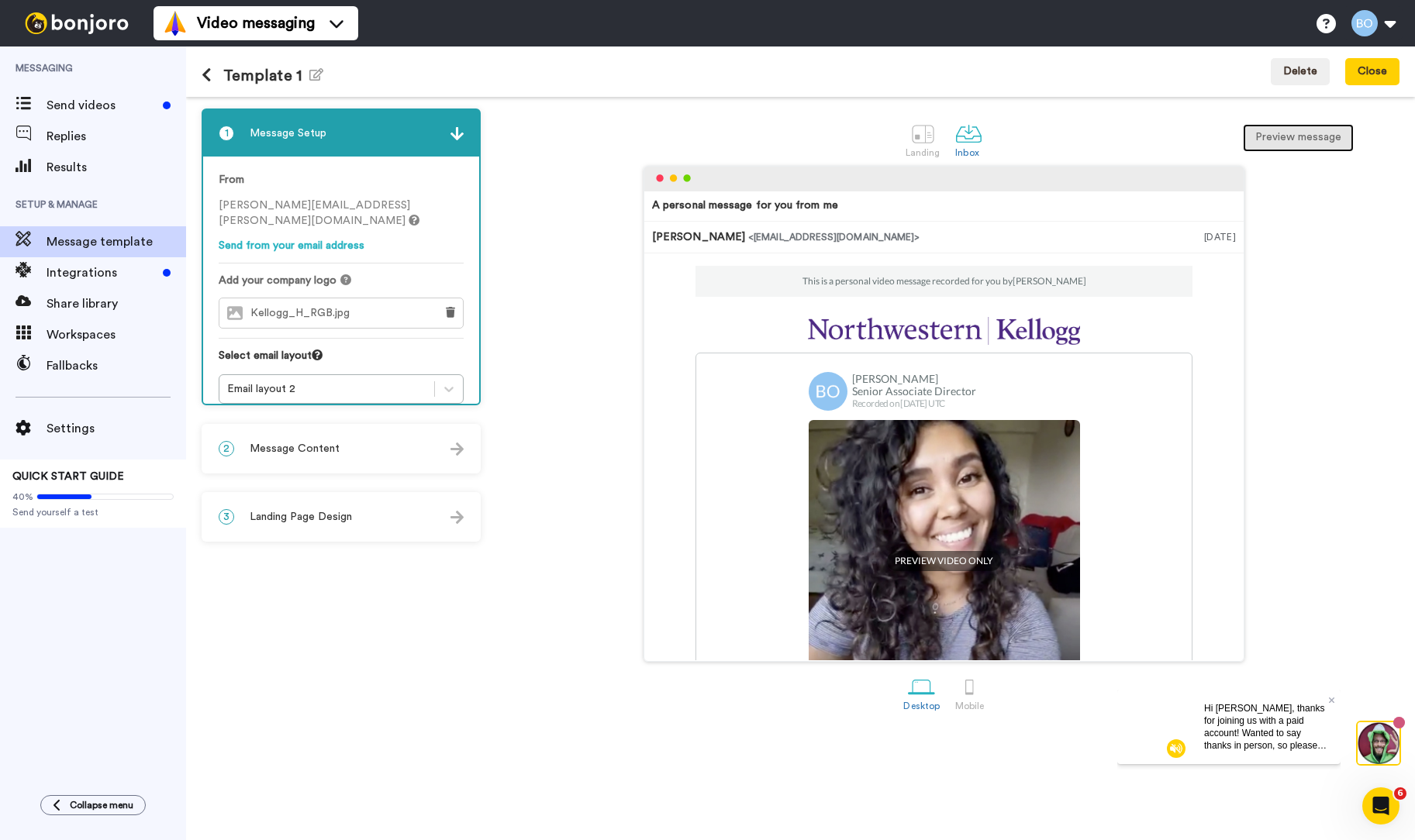
click at [1303, 148] on button "Preview message" at bounding box center [1298, 137] width 111 height 28
click at [428, 523] on div "3 Landing Page Design" at bounding box center [341, 516] width 276 height 47
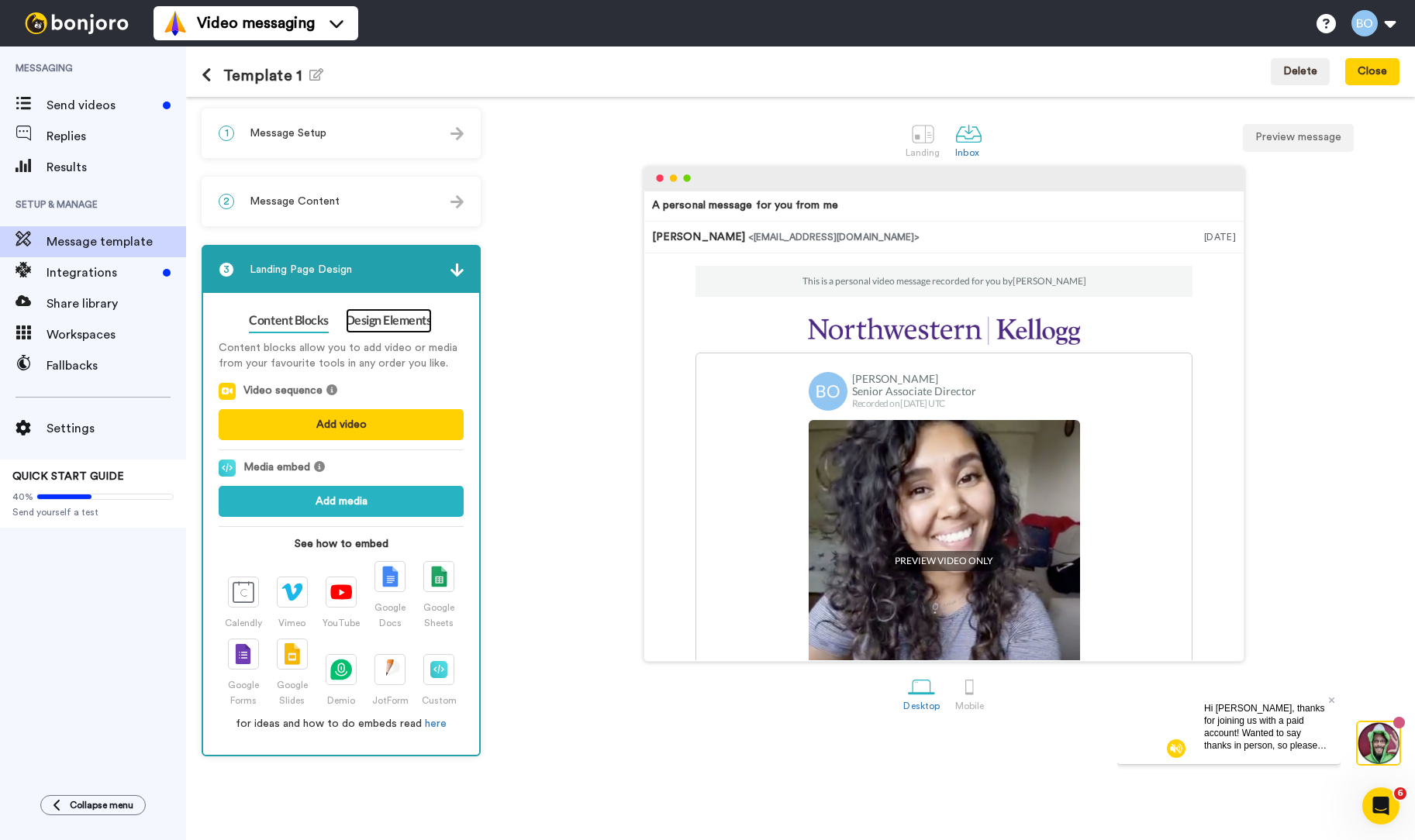
click at [400, 319] on link "Design Elements" at bounding box center [389, 321] width 86 height 25
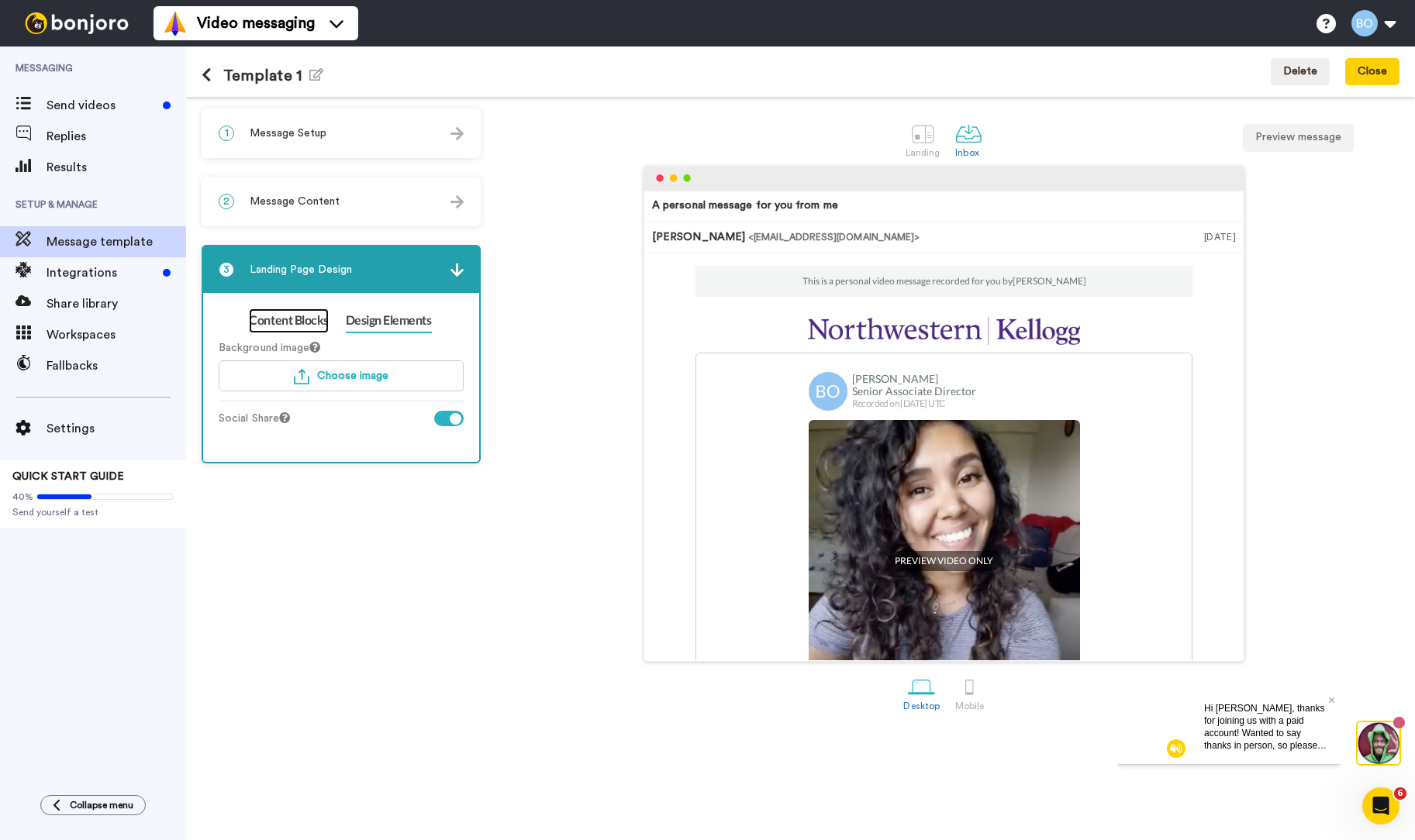
click at [290, 325] on link "Content Blocks" at bounding box center [288, 321] width 80 height 25
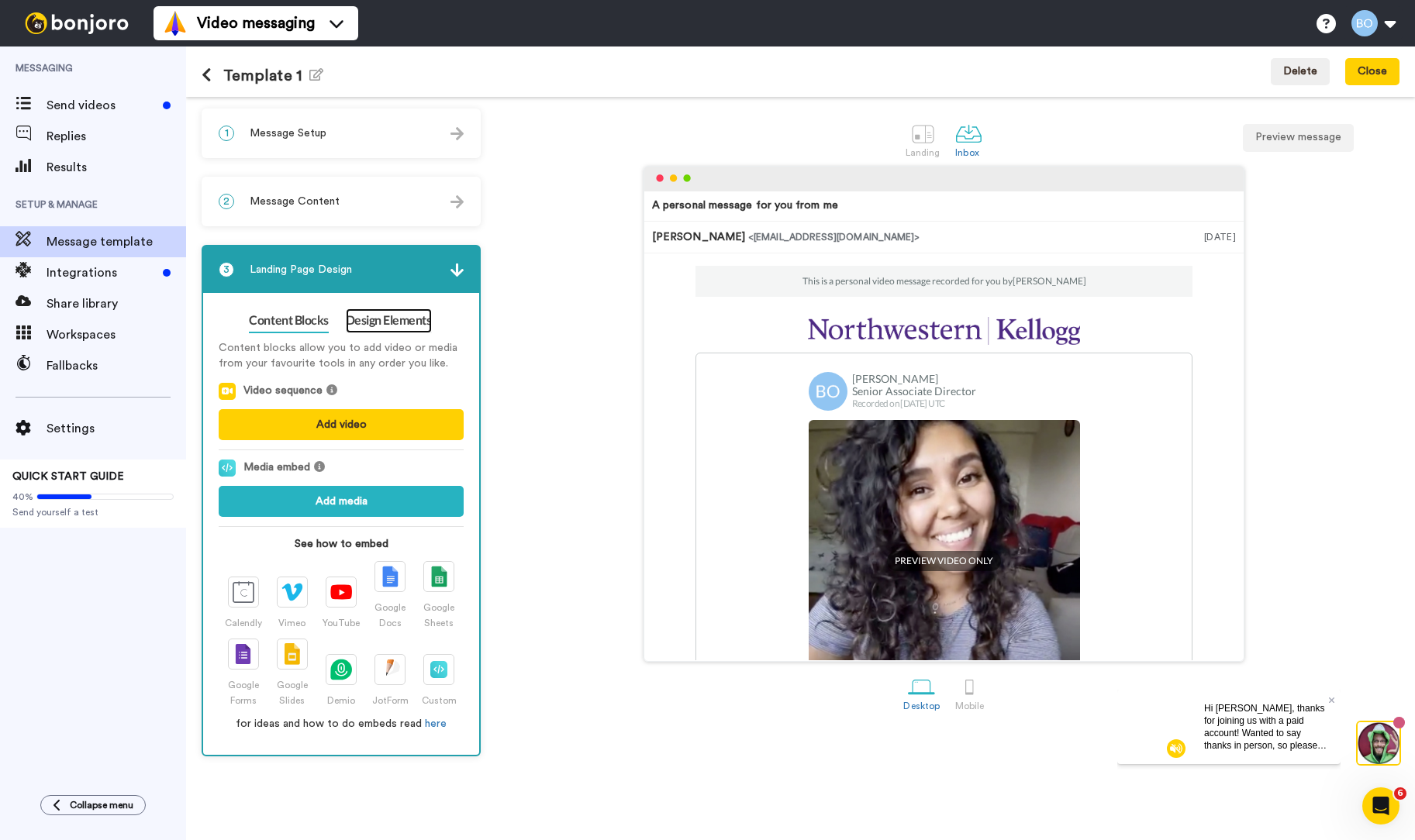
click at [364, 320] on link "Design Elements" at bounding box center [389, 321] width 86 height 25
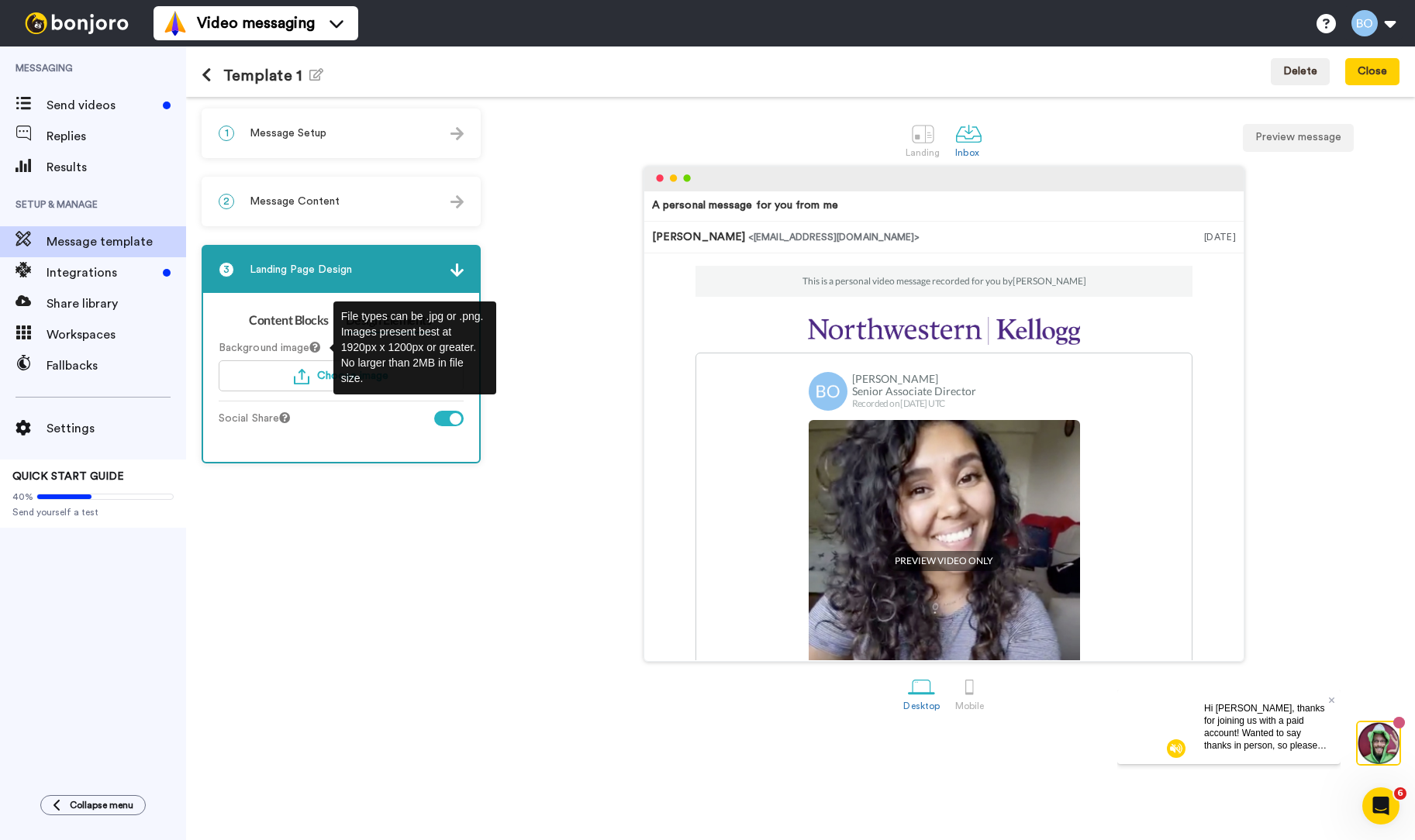
click at [320, 348] on icon at bounding box center [314, 347] width 11 height 11
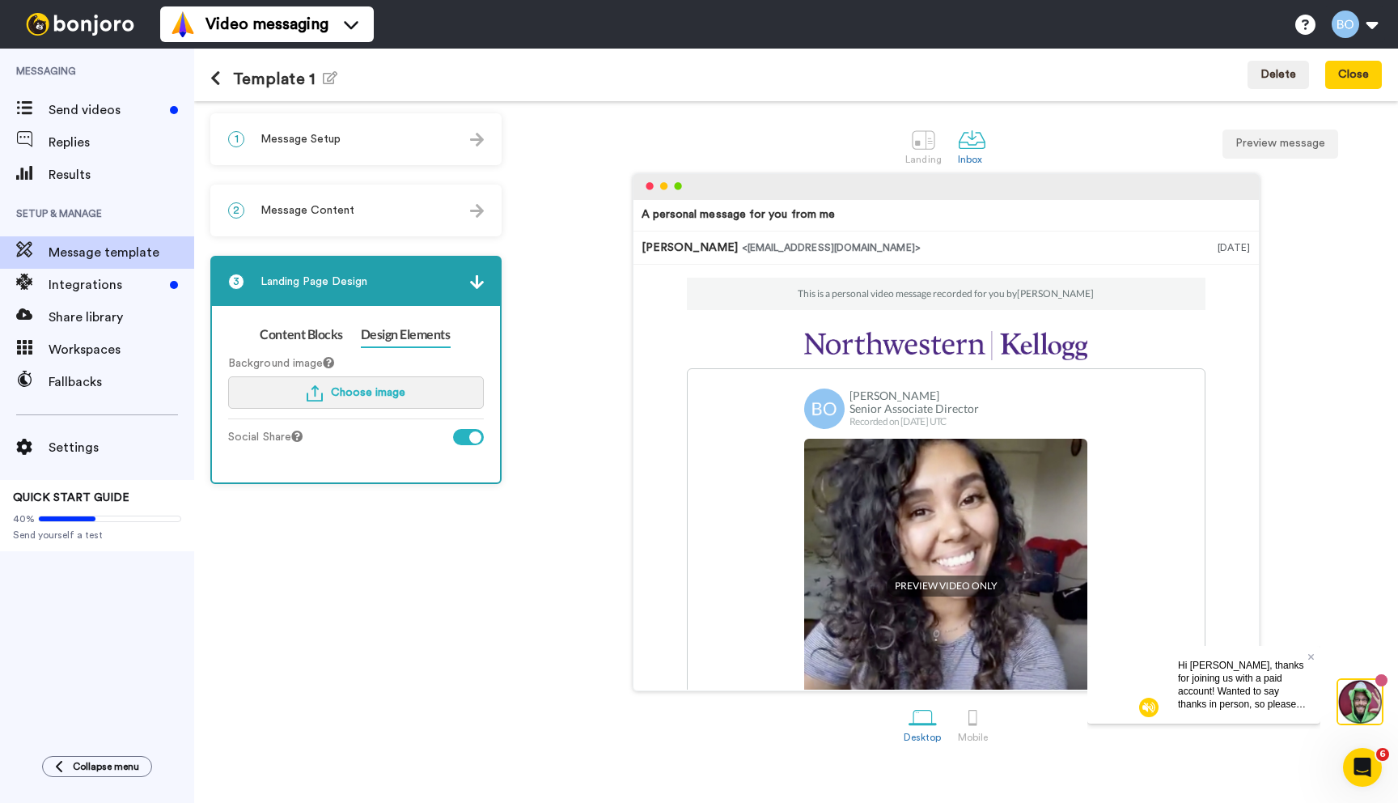
click at [414, 392] on button "Choose image" at bounding box center [356, 392] width 256 height 32
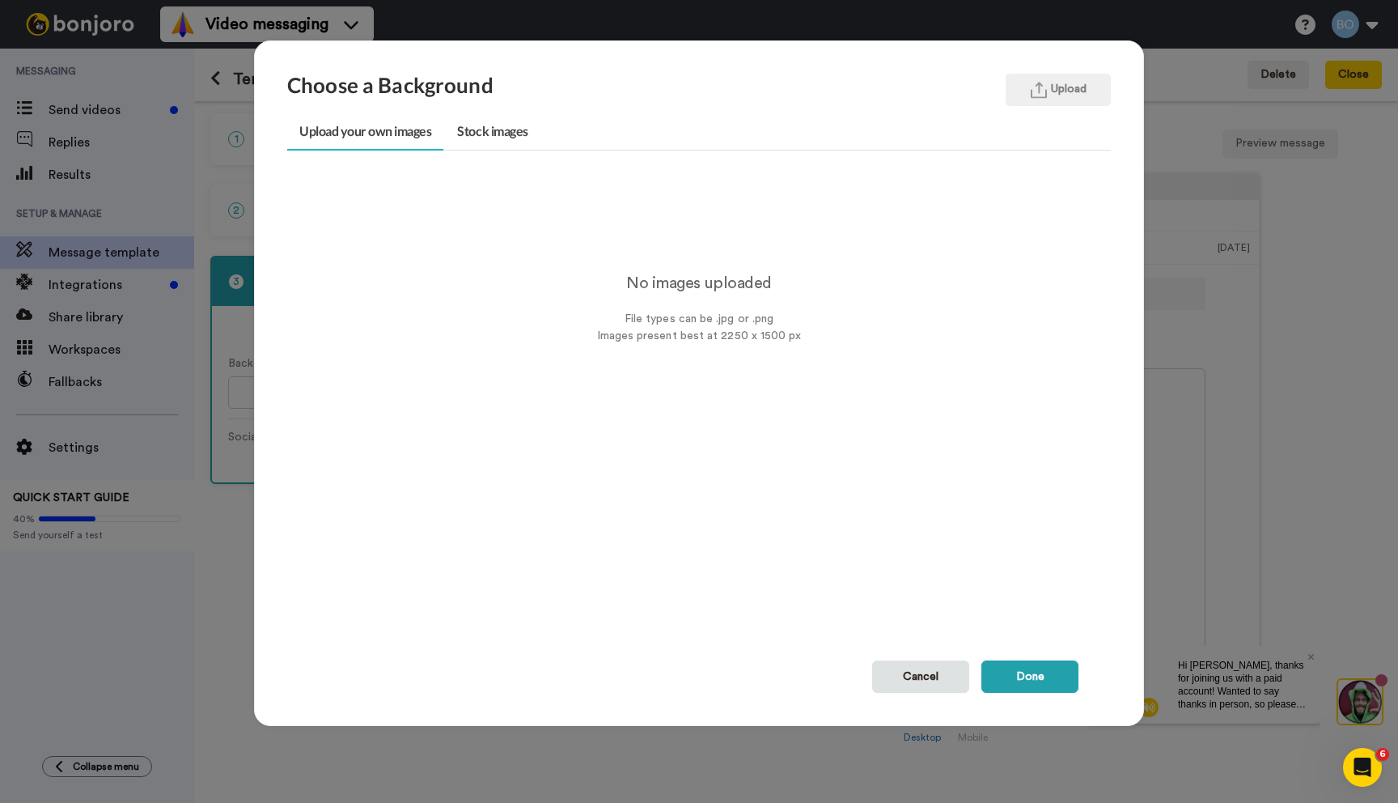
click at [1074, 67] on div "Choose a Background Upload Upload your own images Stock images No images upload…" at bounding box center [699, 382] width 890 height 685
click at [1054, 94] on button "Upload" at bounding box center [1058, 90] width 105 height 32
click at [1025, 675] on button "Done" at bounding box center [1030, 676] width 97 height 32
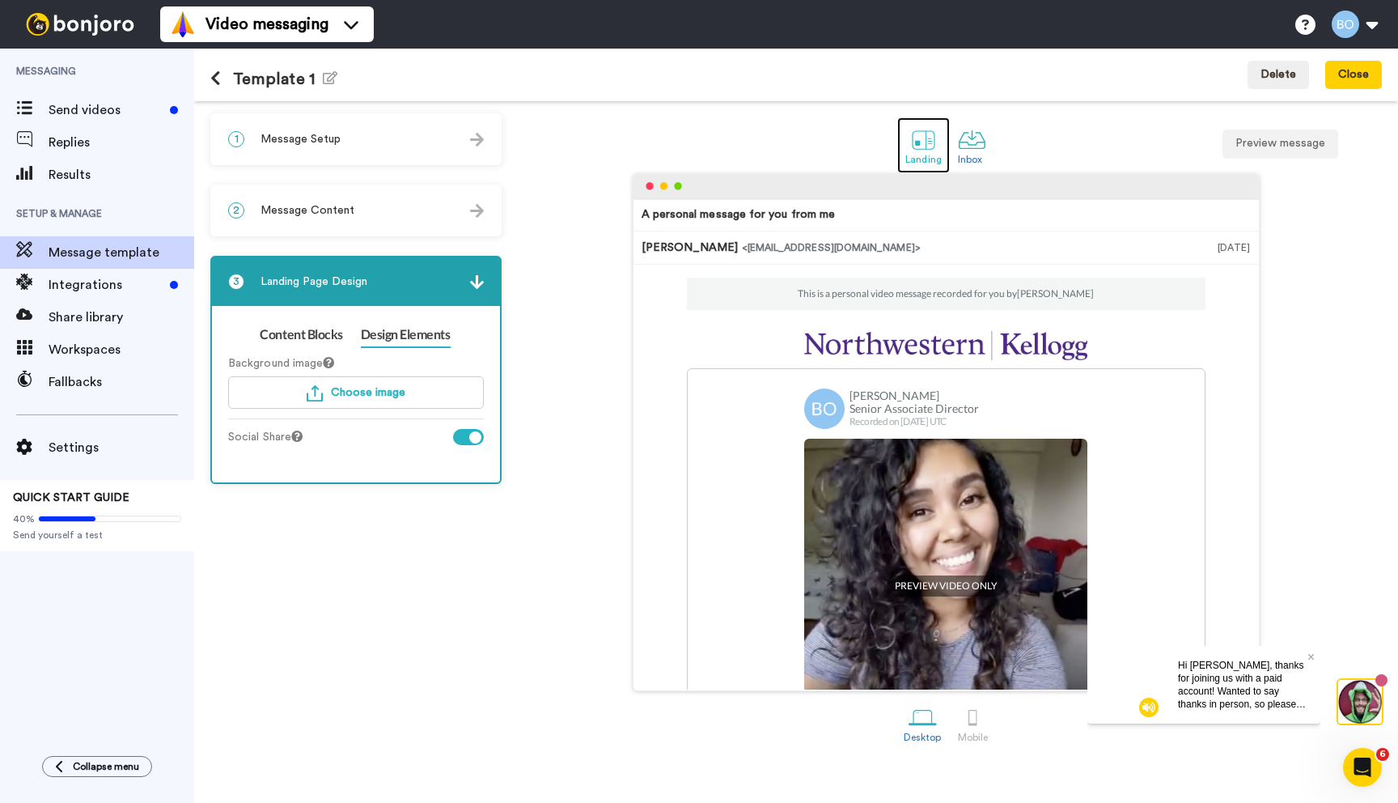
click at [922, 140] on div at bounding box center [924, 139] width 28 height 28
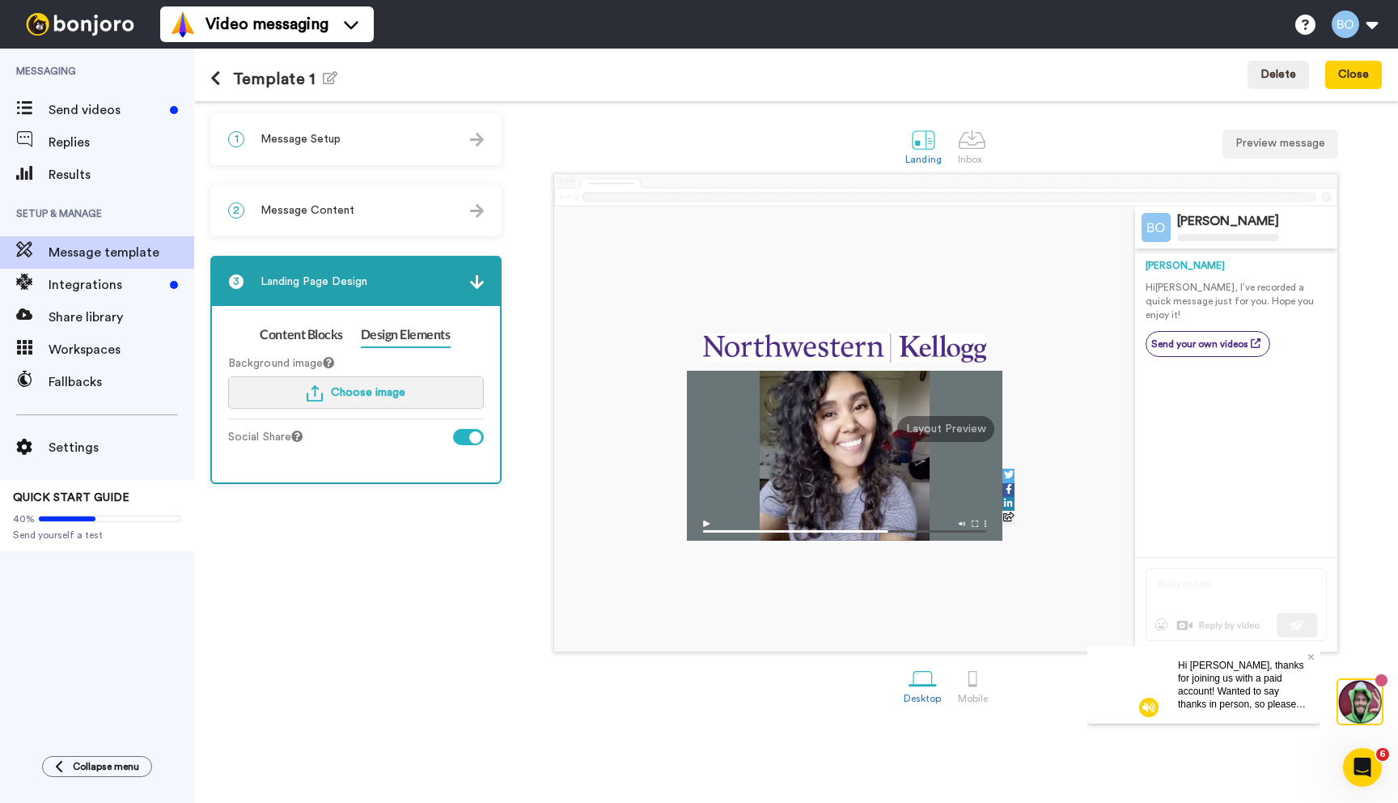
click at [388, 395] on span "Choose image" at bounding box center [368, 392] width 74 height 11
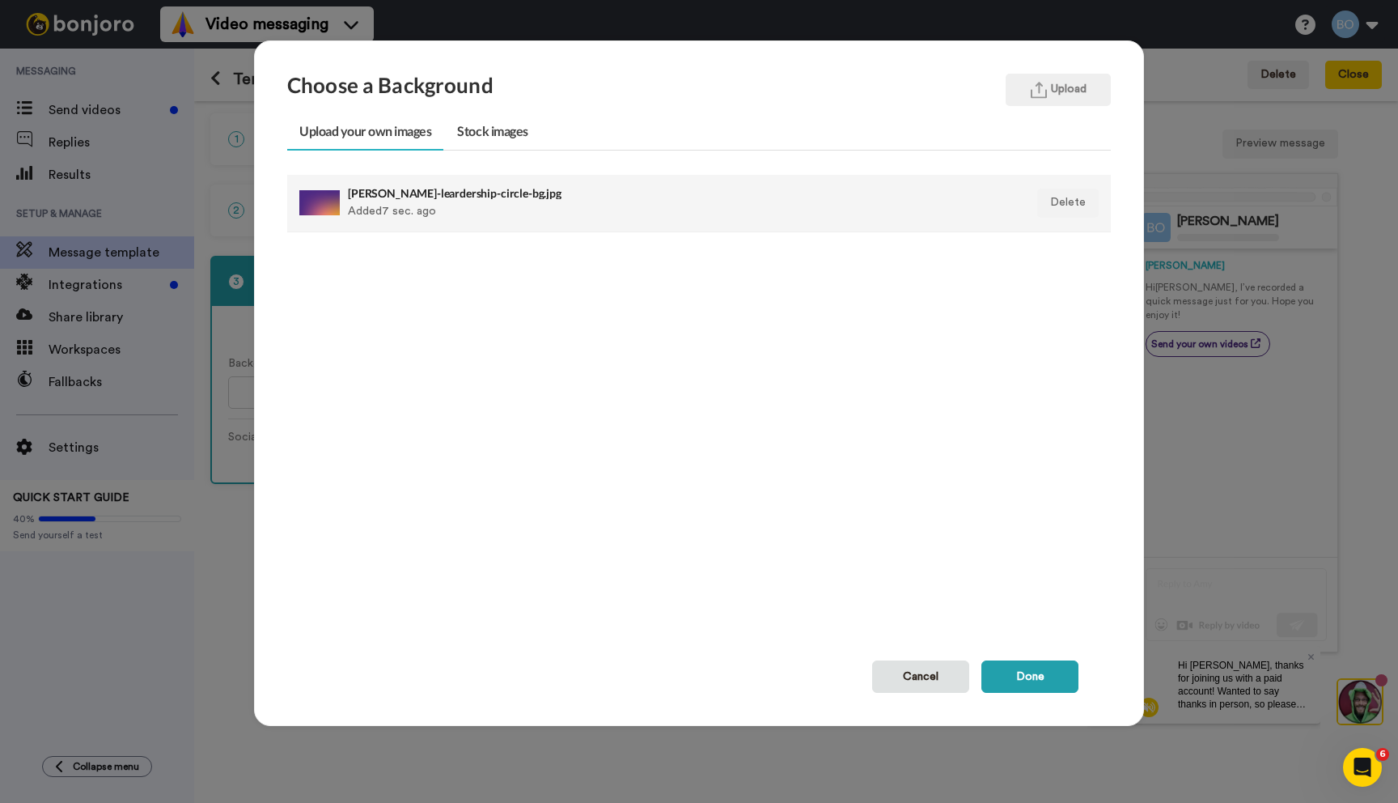
click at [367, 187] on h4 "kellogg-leardership-circle-bg.jpg" at bounding box center [620, 193] width 544 height 12
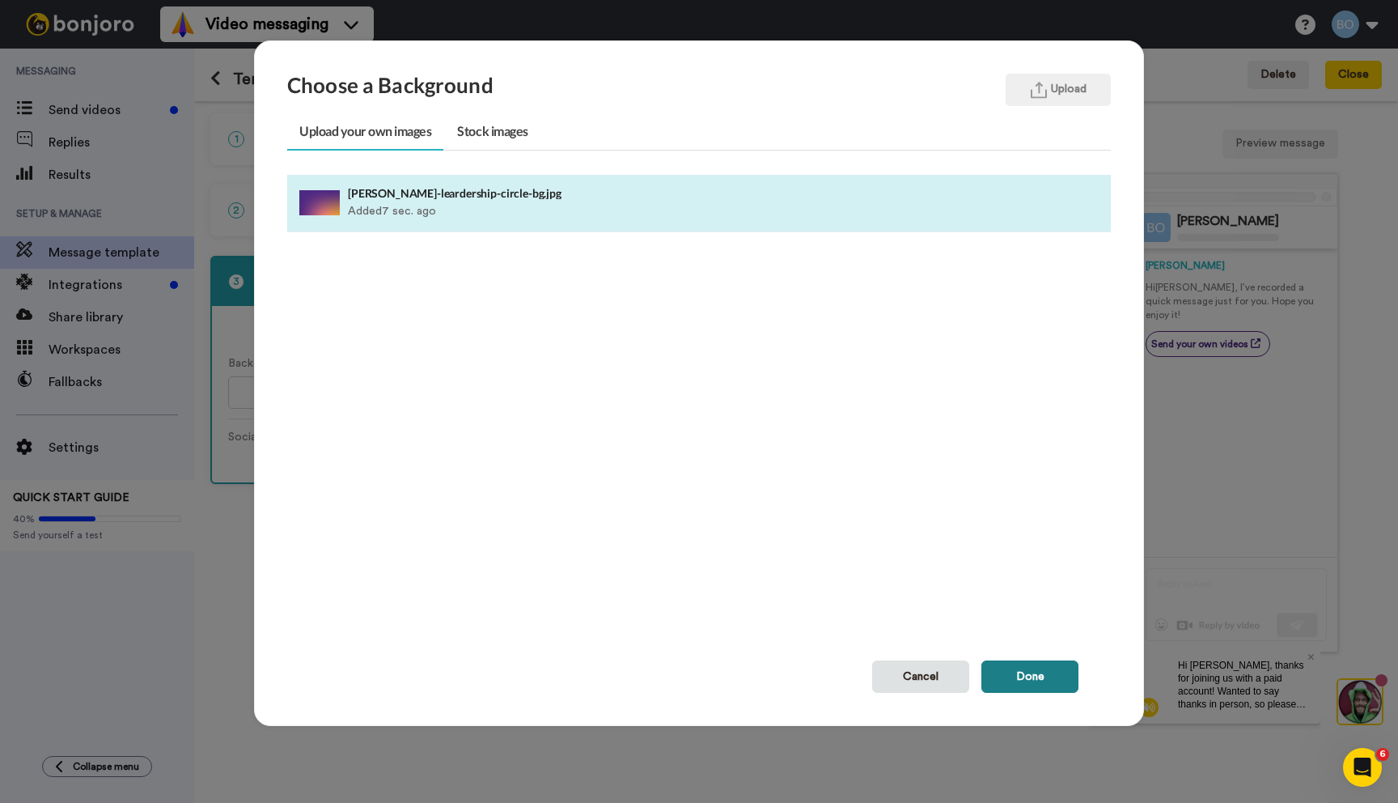
click at [1046, 675] on button "Done" at bounding box center [1030, 676] width 97 height 32
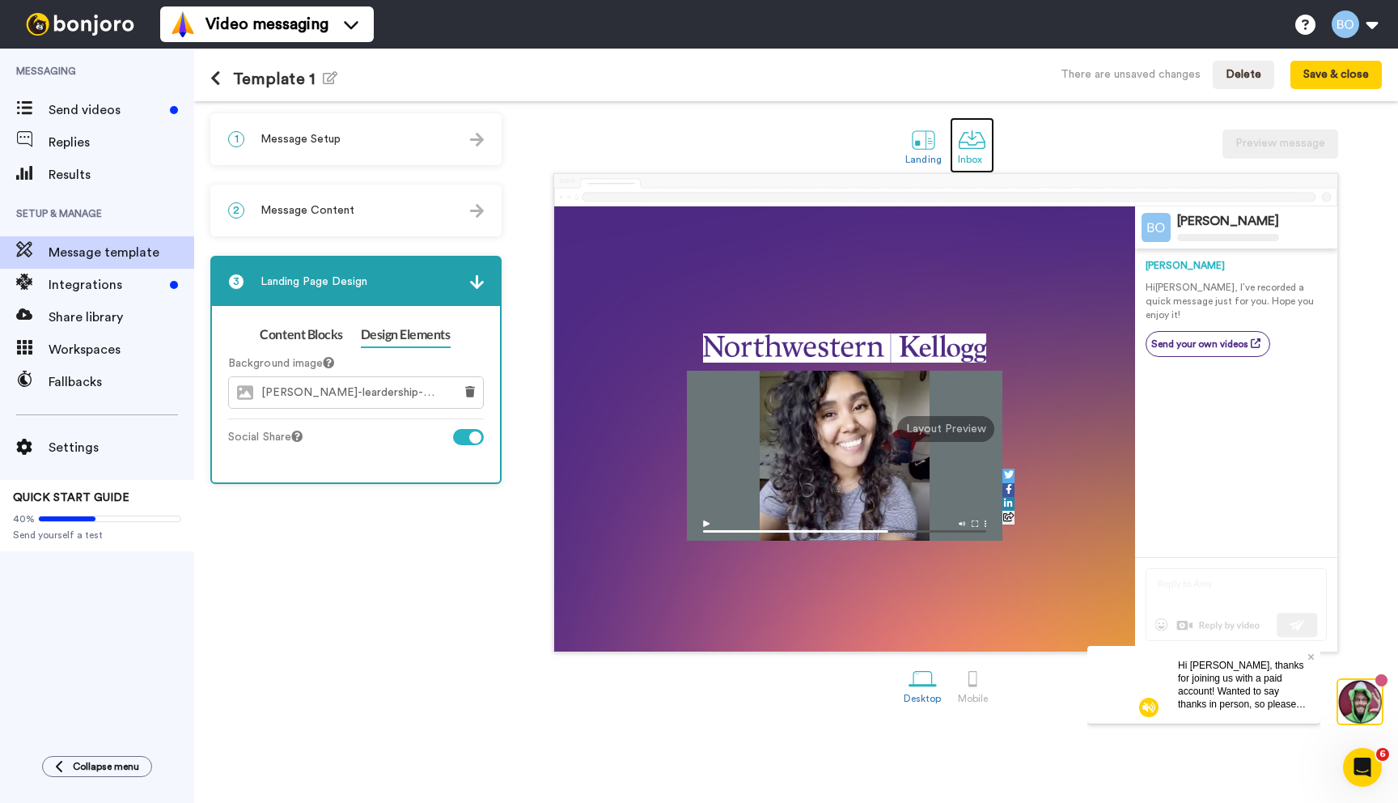
click at [964, 142] on div at bounding box center [972, 139] width 28 height 28
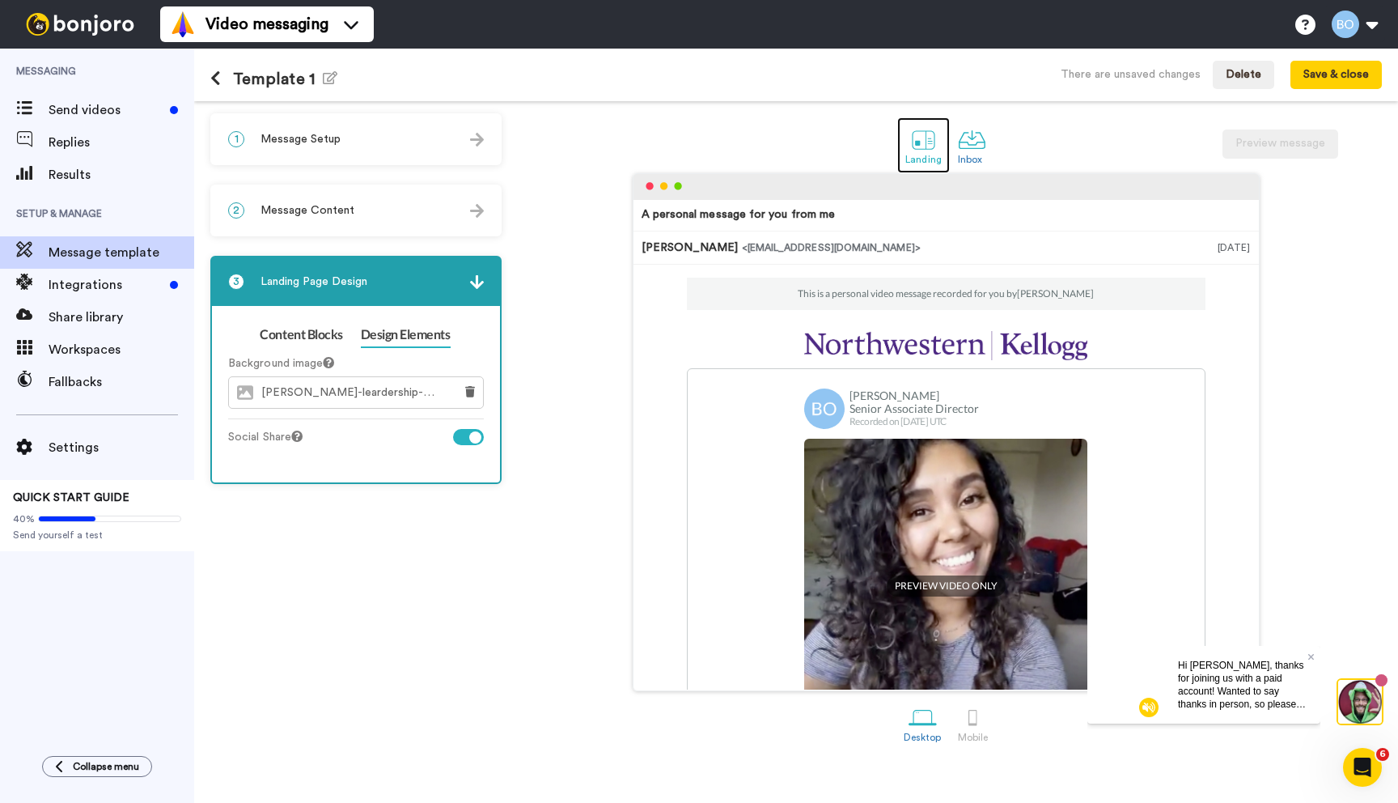
click at [912, 142] on div at bounding box center [924, 139] width 28 height 28
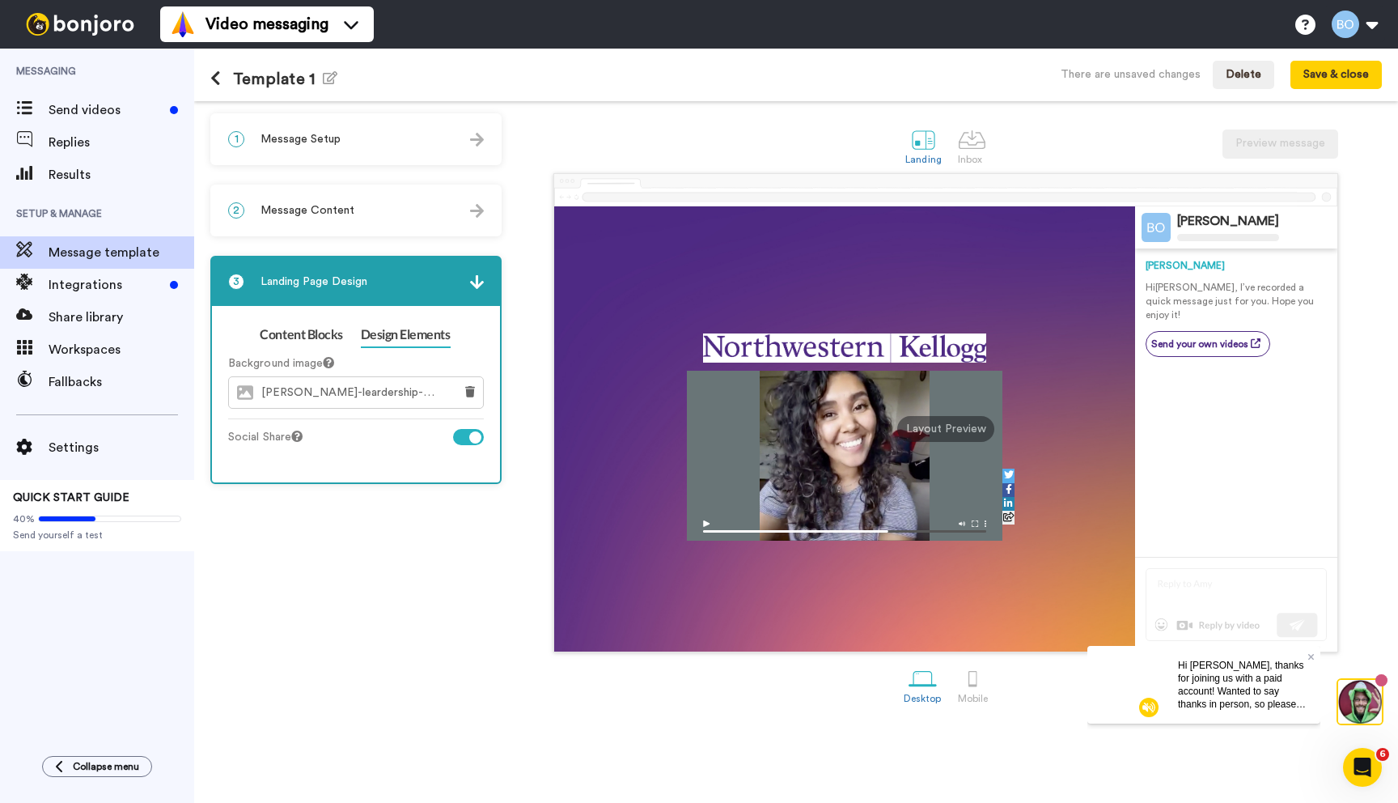
click at [997, 152] on div "Landing Inbox Preview message" at bounding box center [946, 145] width 872 height 56
click at [978, 139] on div at bounding box center [972, 139] width 28 height 28
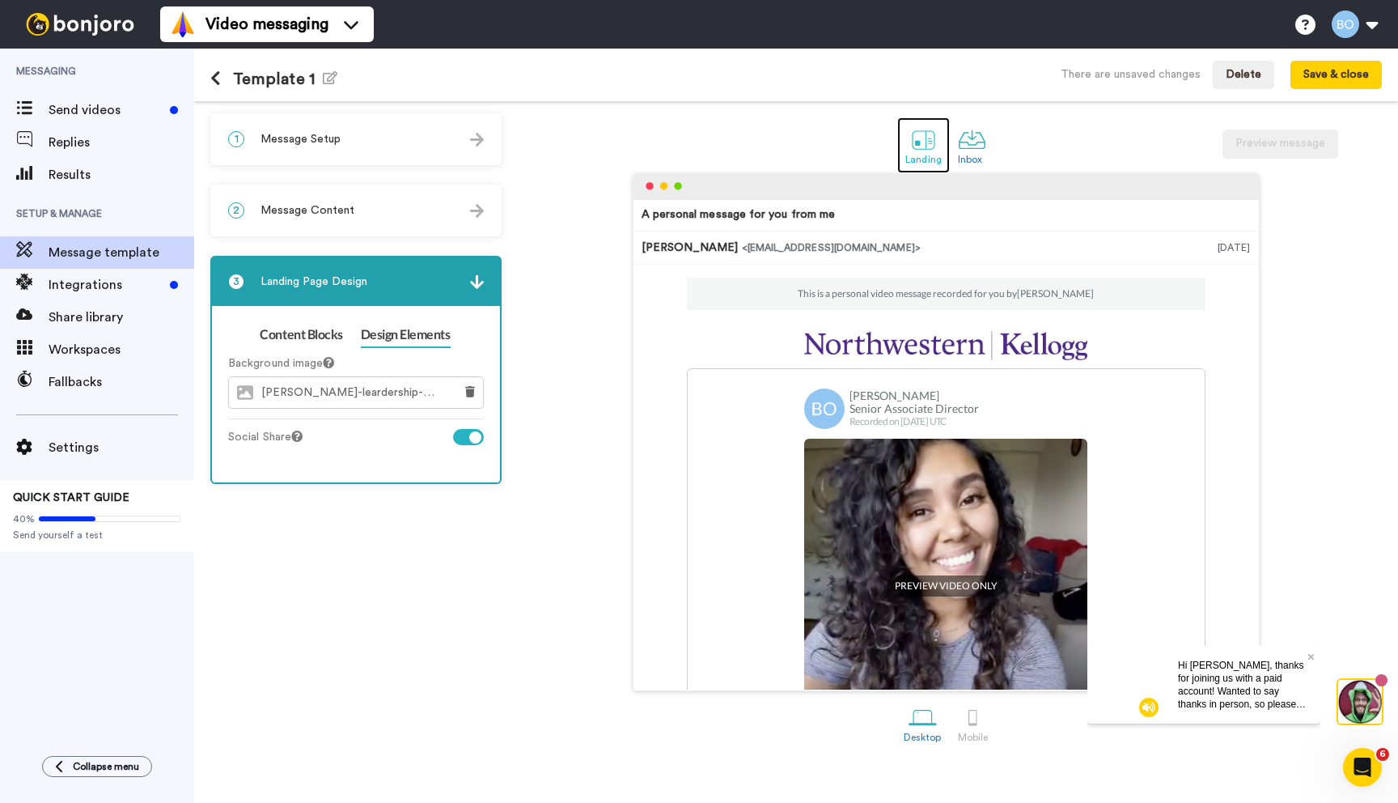
click at [910, 142] on div at bounding box center [924, 139] width 28 height 28
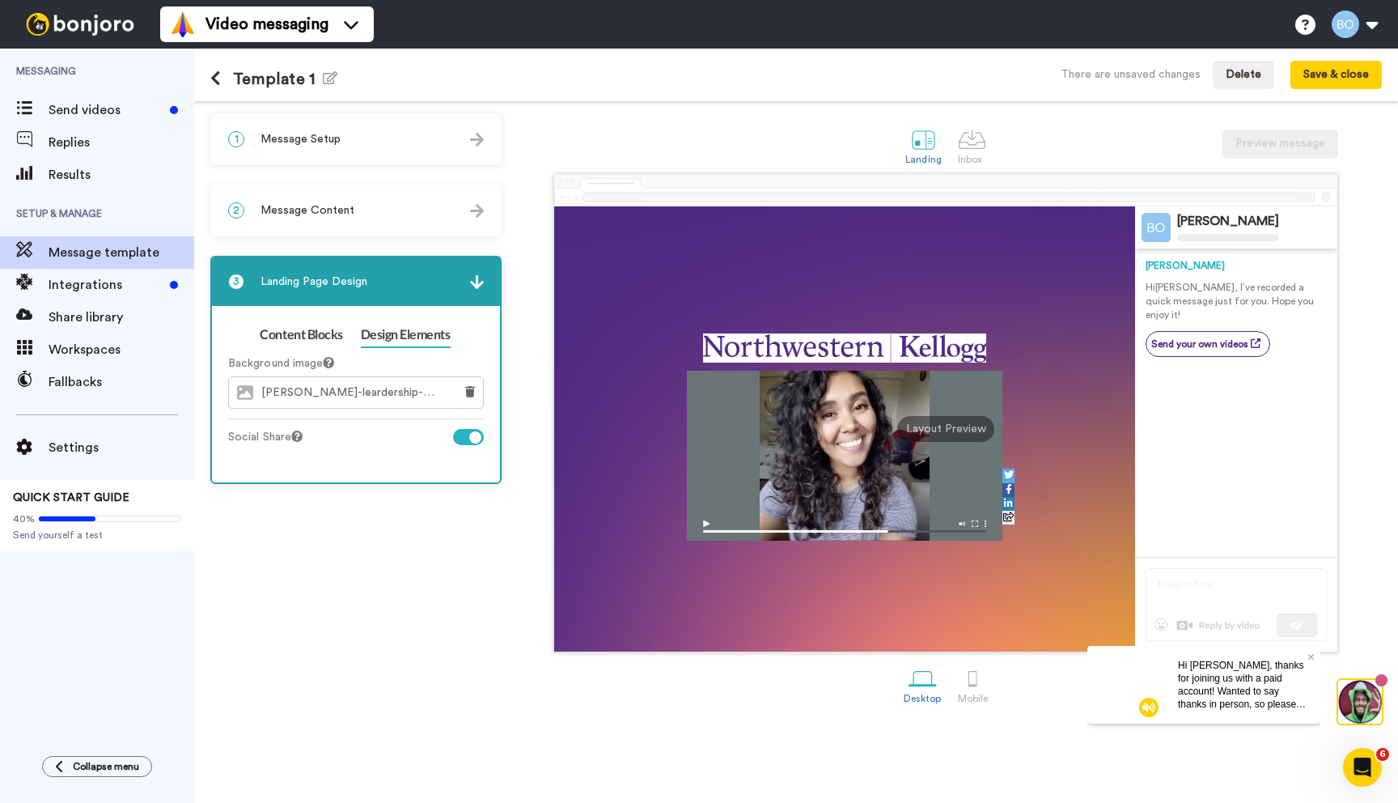
click at [292, 210] on span "Message Content" at bounding box center [308, 210] width 94 height 16
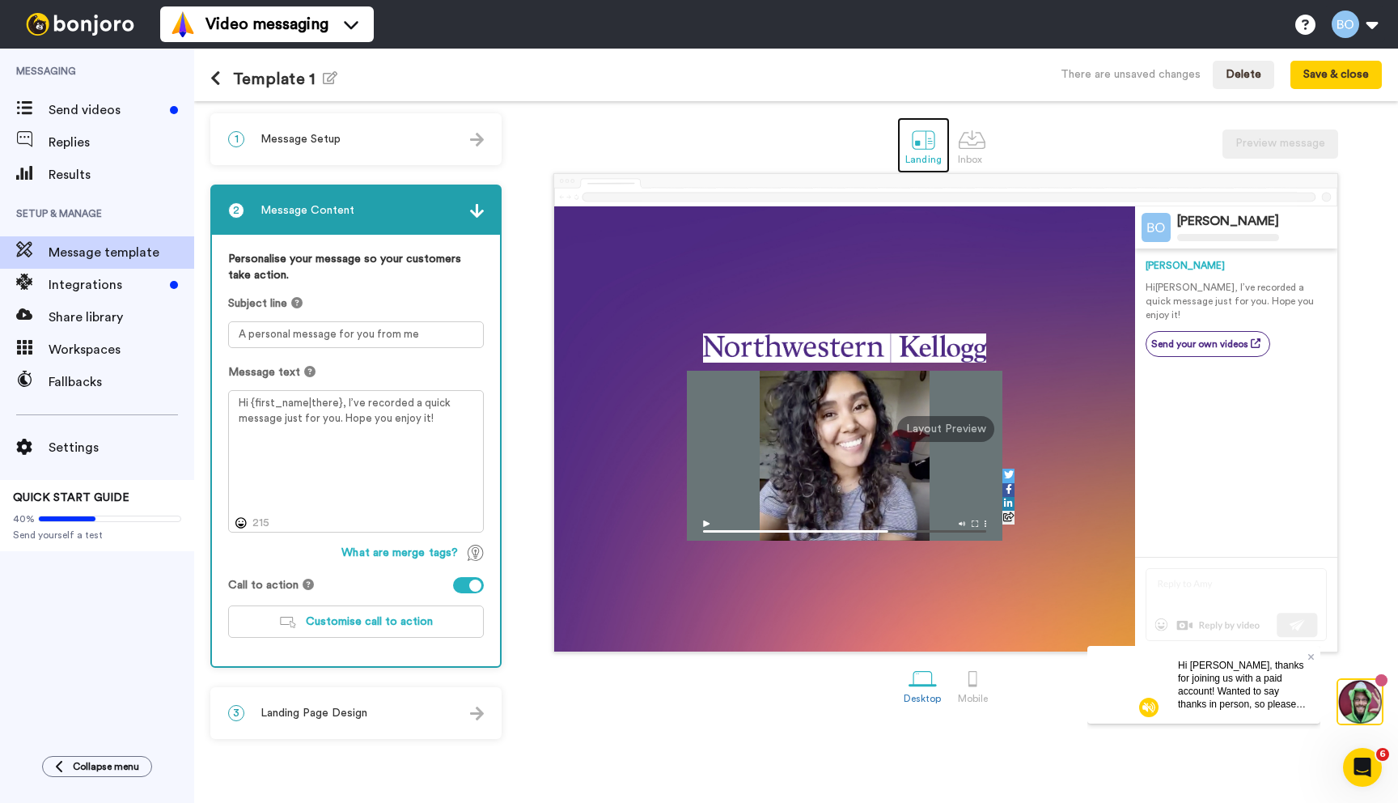
click at [929, 139] on div at bounding box center [924, 139] width 28 height 28
click at [983, 702] on div "Mobile" at bounding box center [973, 698] width 30 height 11
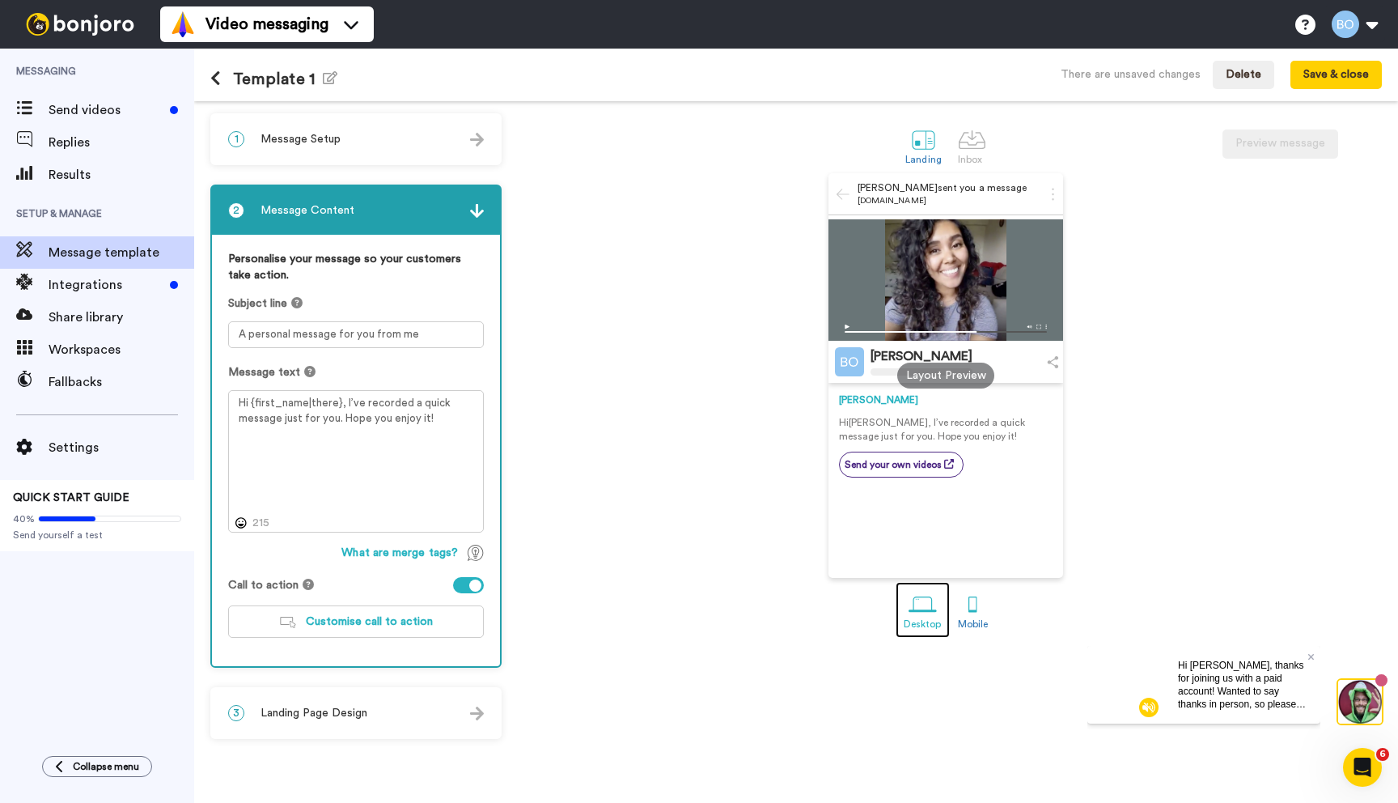
click at [917, 598] on div at bounding box center [923, 604] width 28 height 28
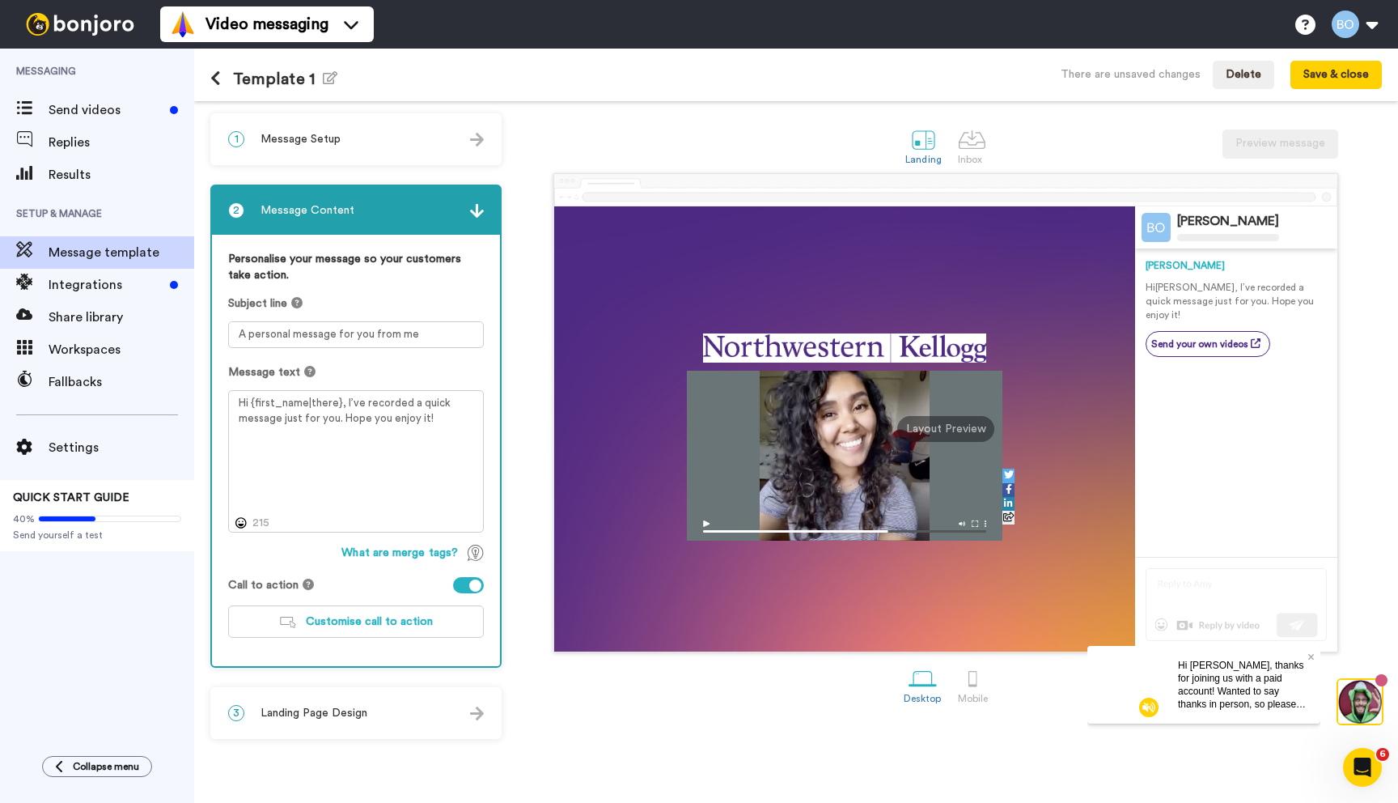
click at [358, 712] on span "Landing Page Design" at bounding box center [314, 713] width 107 height 16
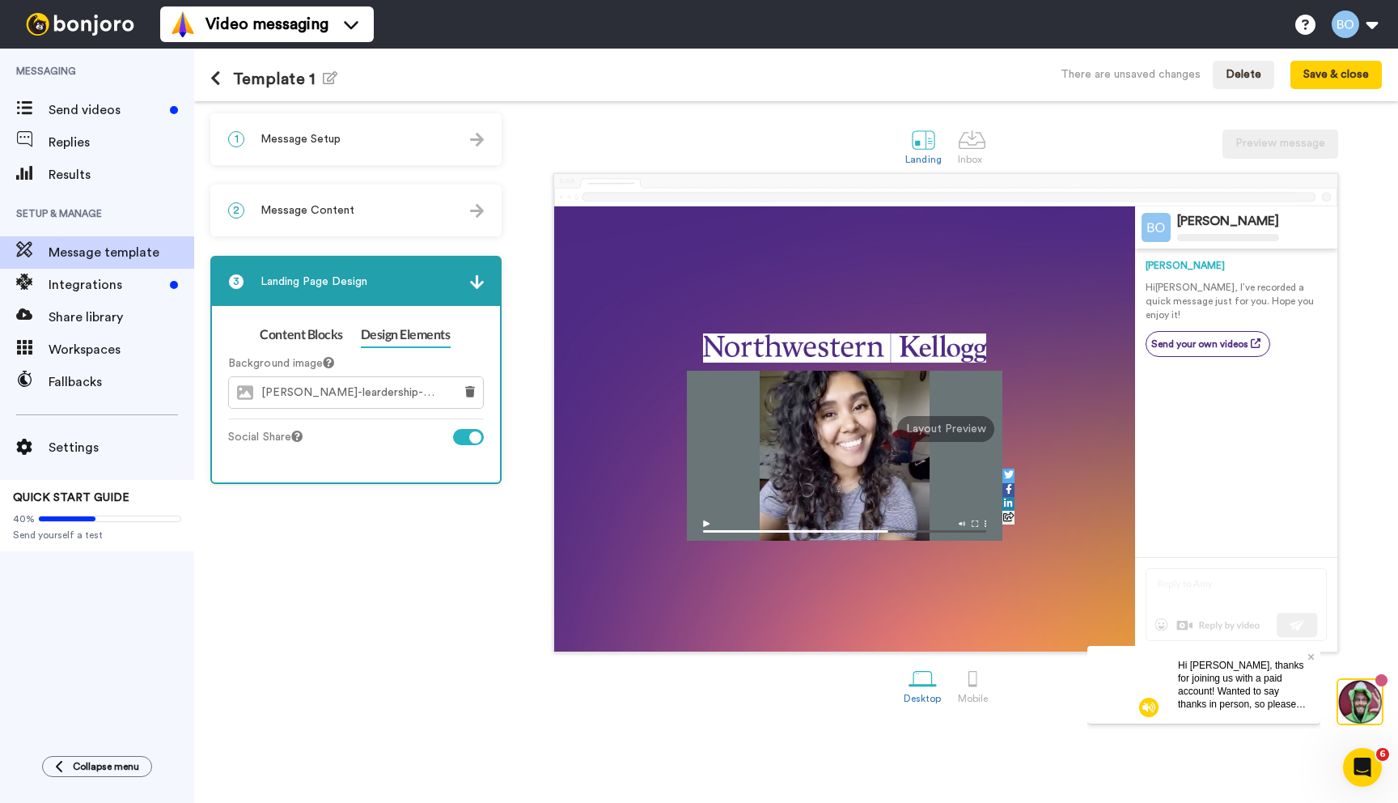
click at [920, 348] on img at bounding box center [845, 347] width 284 height 29
click at [984, 139] on div at bounding box center [972, 139] width 28 height 28
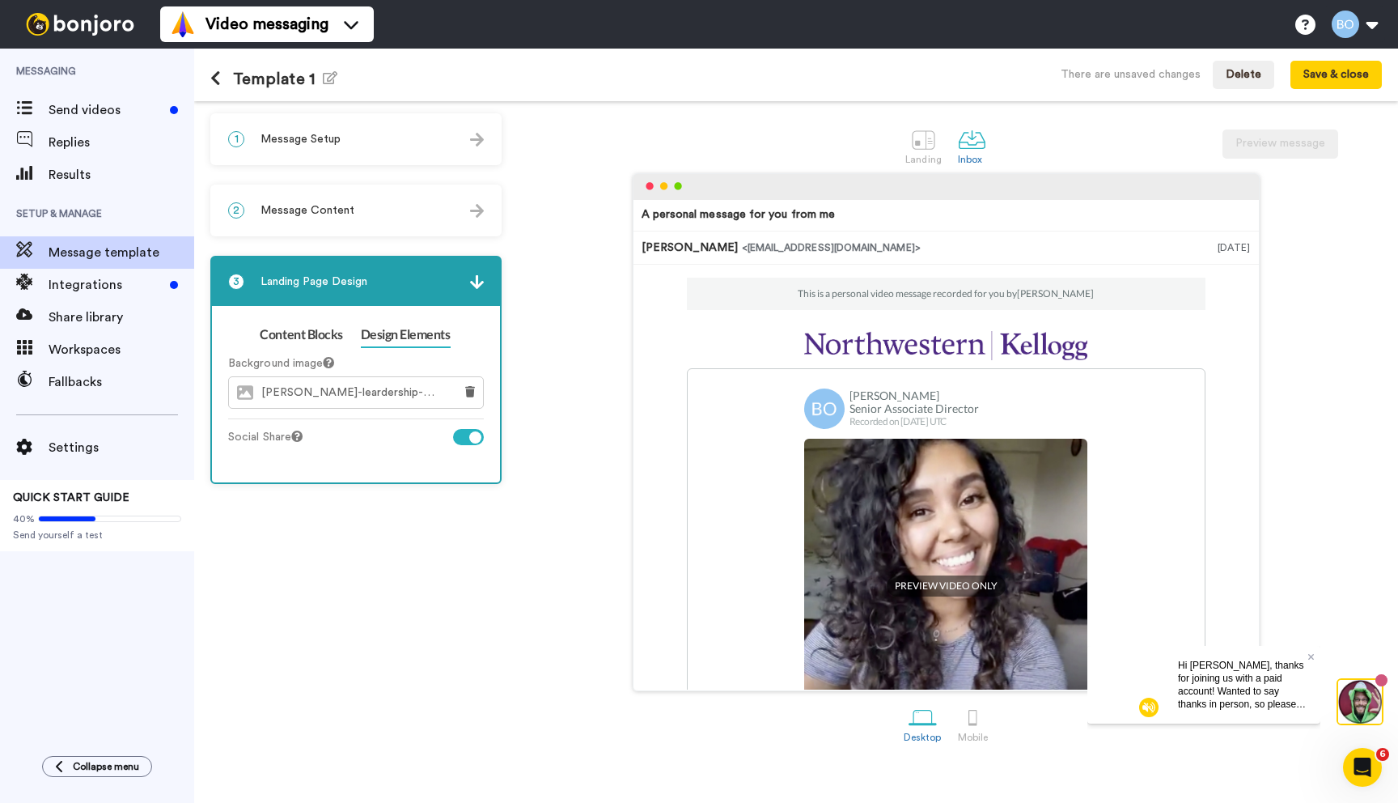
click at [337, 200] on div "2 Message Content" at bounding box center [356, 210] width 288 height 49
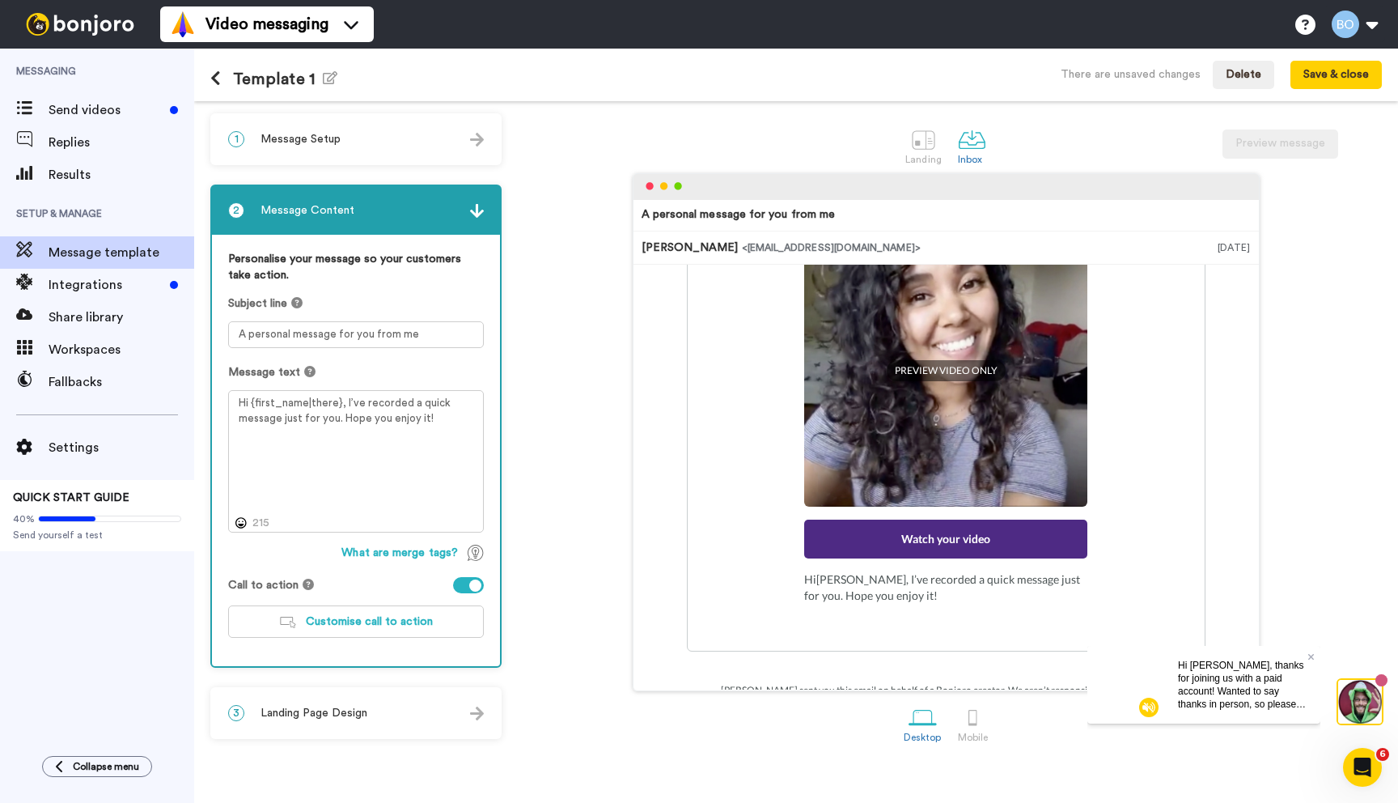
scroll to position [248, 0]
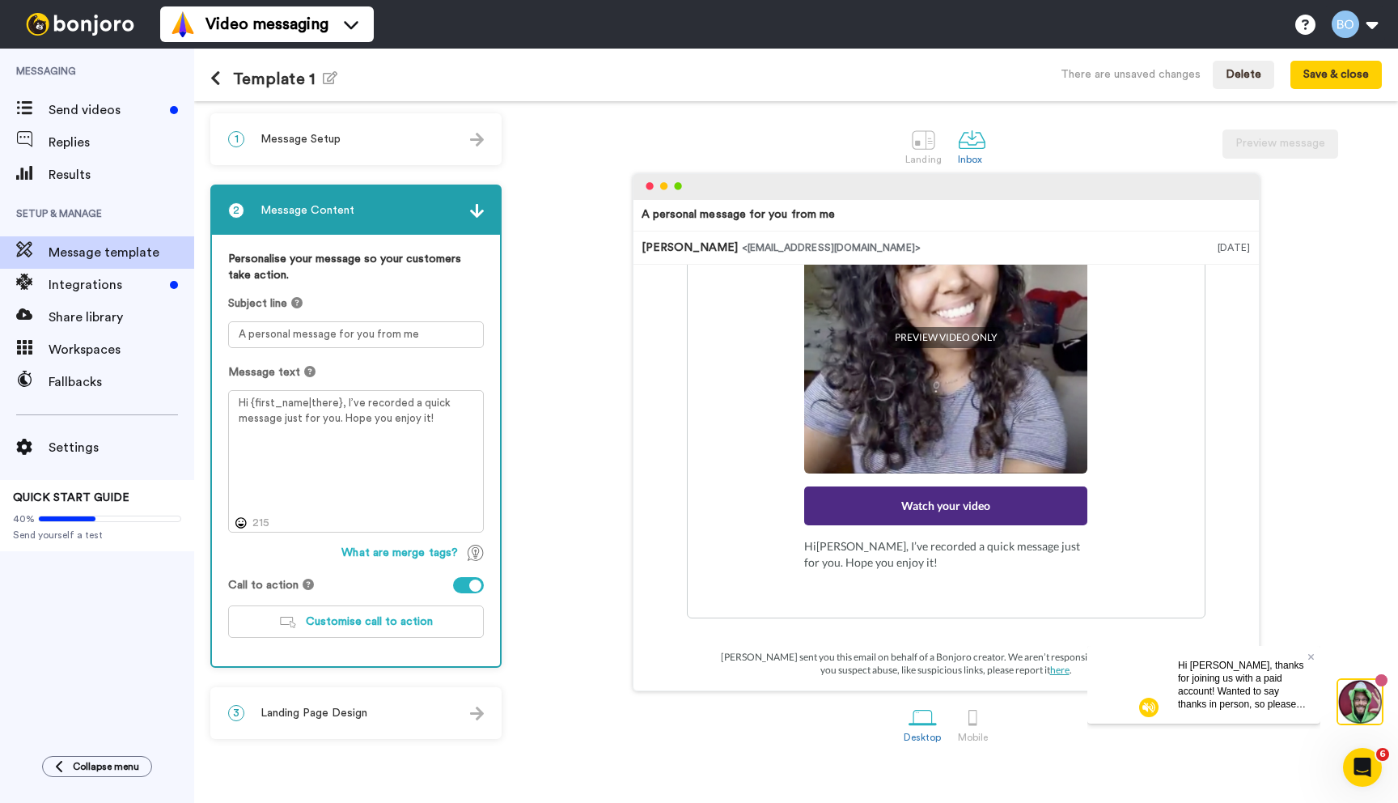
click at [347, 702] on div "3 Landing Page Design" at bounding box center [356, 713] width 288 height 49
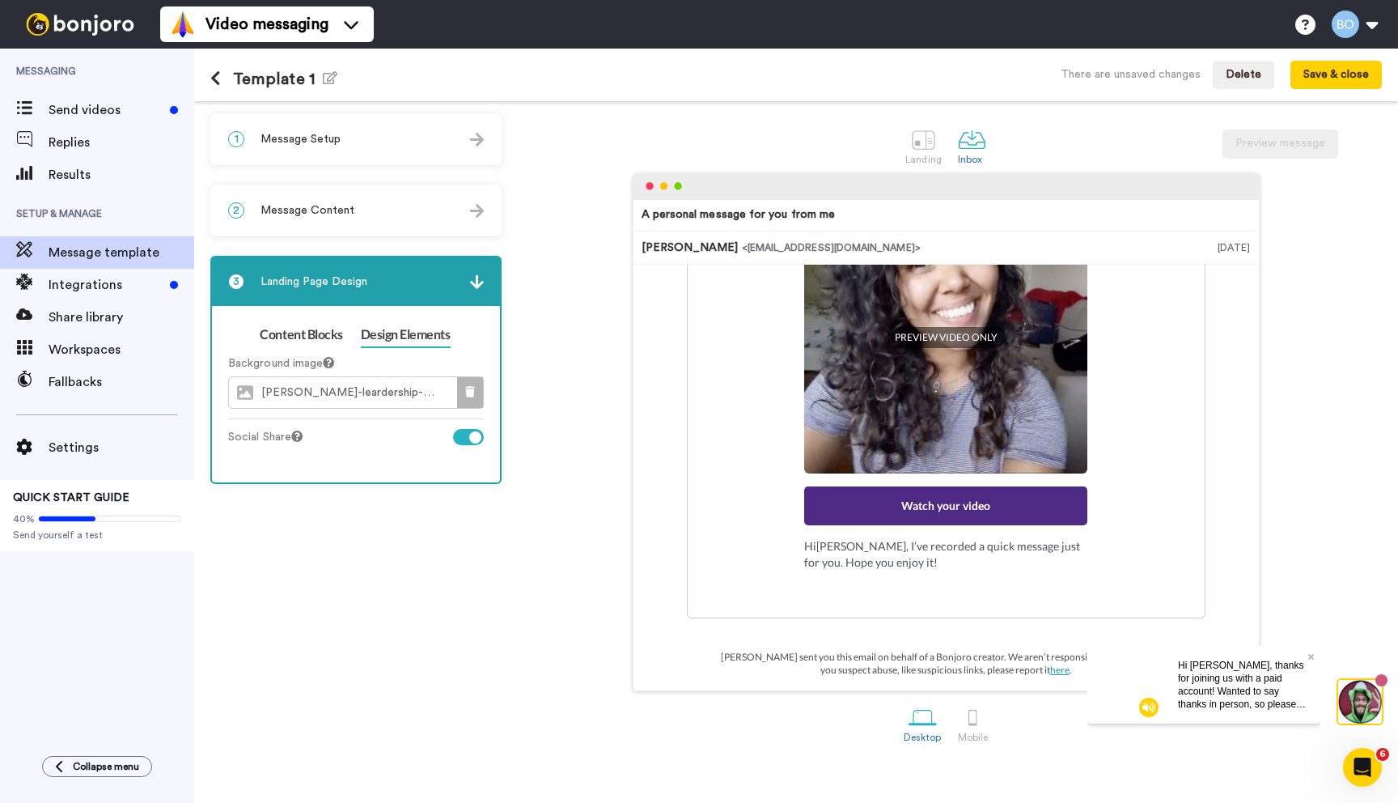
click at [469, 393] on icon at bounding box center [470, 391] width 10 height 11
click at [942, 150] on link "Landing" at bounding box center [923, 145] width 53 height 56
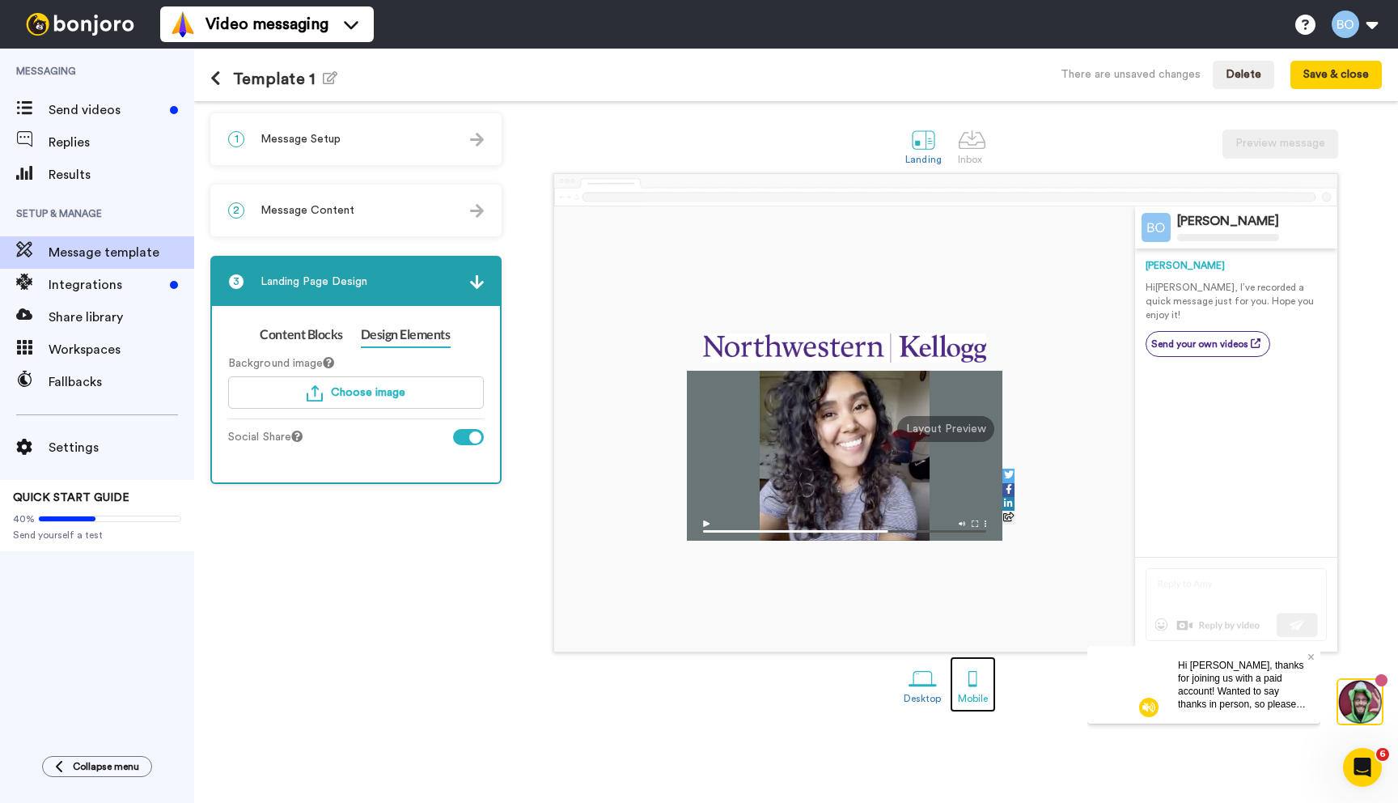
click at [973, 695] on div "Mobile" at bounding box center [973, 698] width 30 height 11
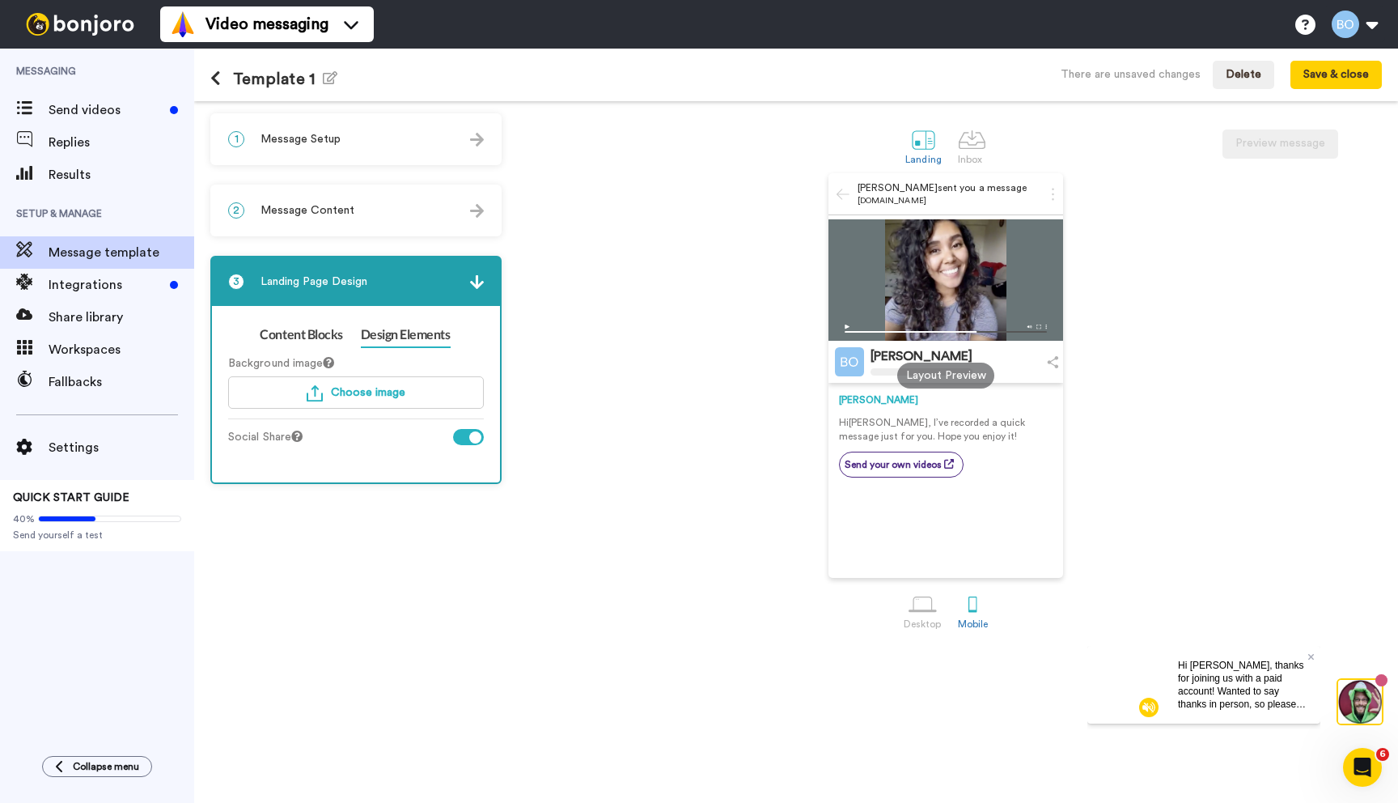
click at [425, 157] on div "1 Message Setup" at bounding box center [356, 139] width 288 height 49
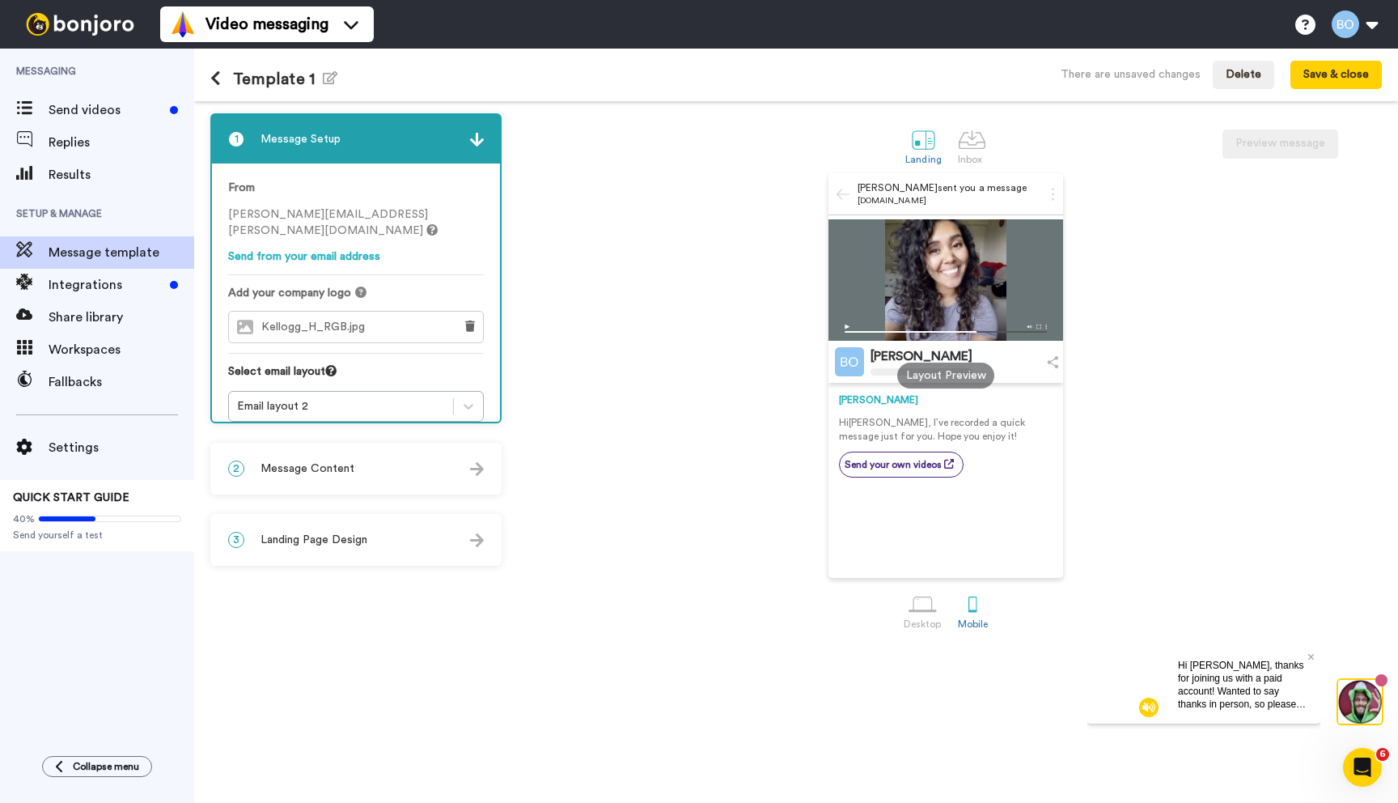
click at [604, 326] on div "Bridget OBrien sent you a message bonjoro.com Bridget OBrien Bridget Hi Tom , I…" at bounding box center [946, 375] width 872 height 405
click at [564, 344] on div "Bridget OBrien sent you a message bonjoro.com Bridget OBrien Bridget Hi Tom , I…" at bounding box center [946, 375] width 872 height 405
click at [1357, 76] on button "Save & close" at bounding box center [1336, 75] width 91 height 29
